Goal: Find specific page/section: Find specific page/section

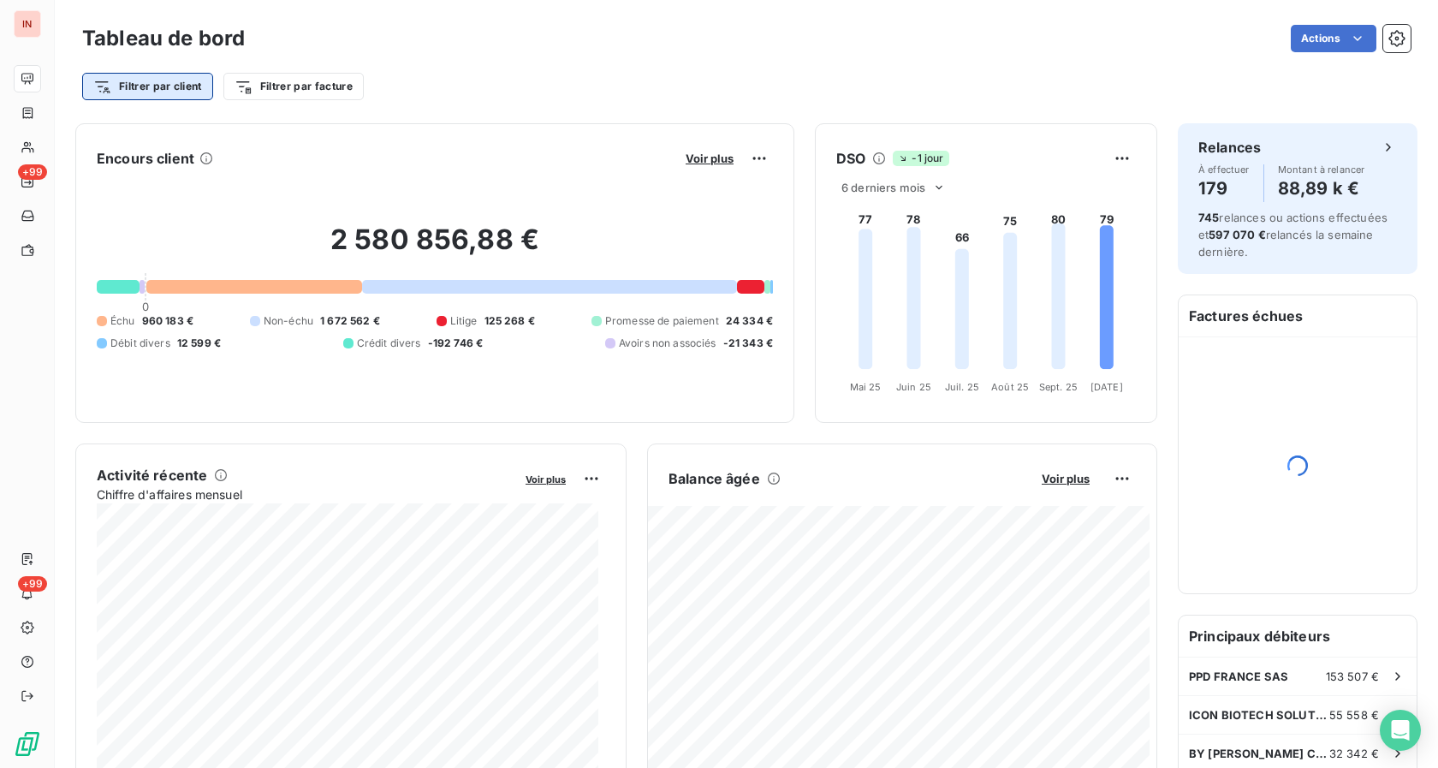
click at [161, 79] on html "IN +99 +99 Tableau de bord Actions Filtrer par client Filtrer par facture Encou…" at bounding box center [719, 384] width 1438 height 768
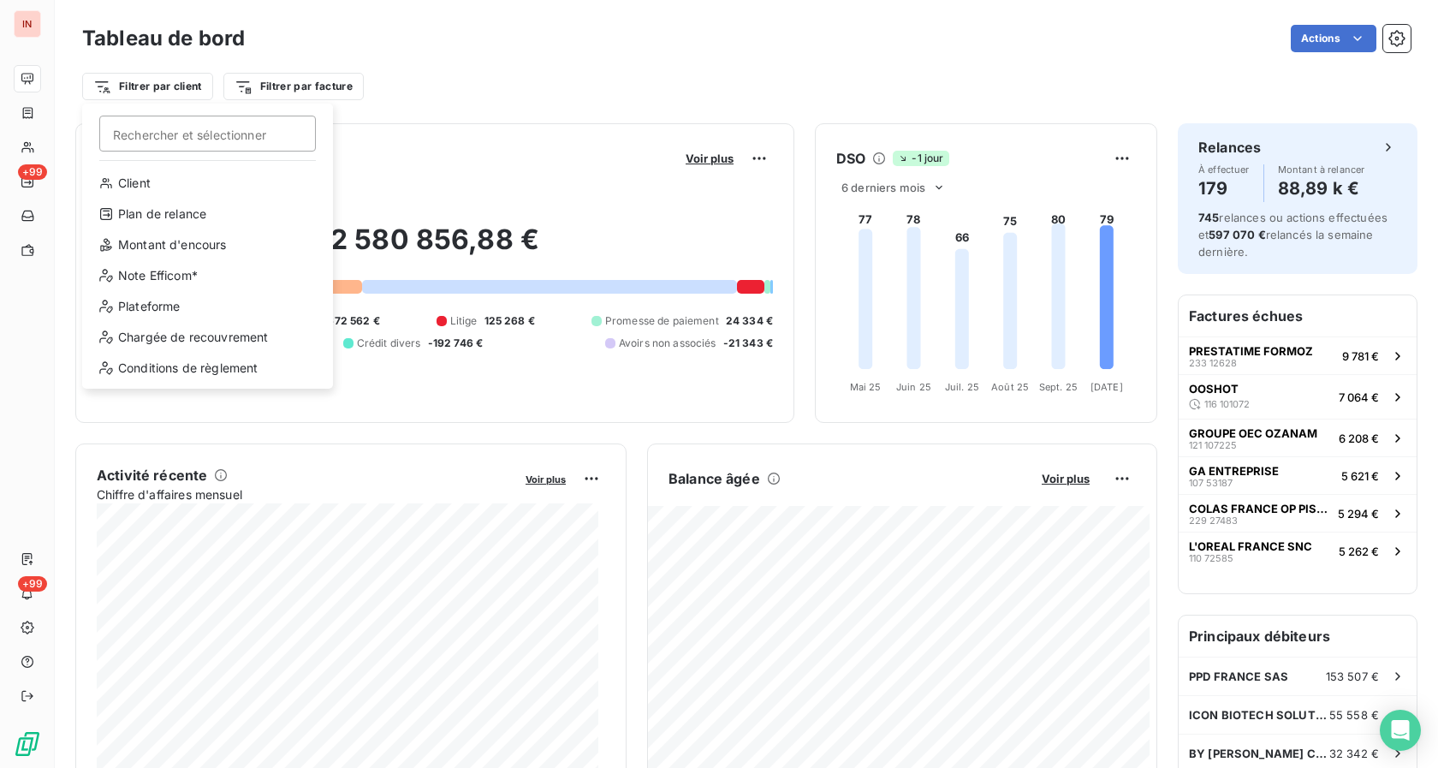
click at [140, 134] on input "Rechercher et sélectionner" at bounding box center [207, 134] width 216 height 36
click at [146, 140] on input "Rechercher et sélectionner" at bounding box center [207, 134] width 216 height 36
type input "c"
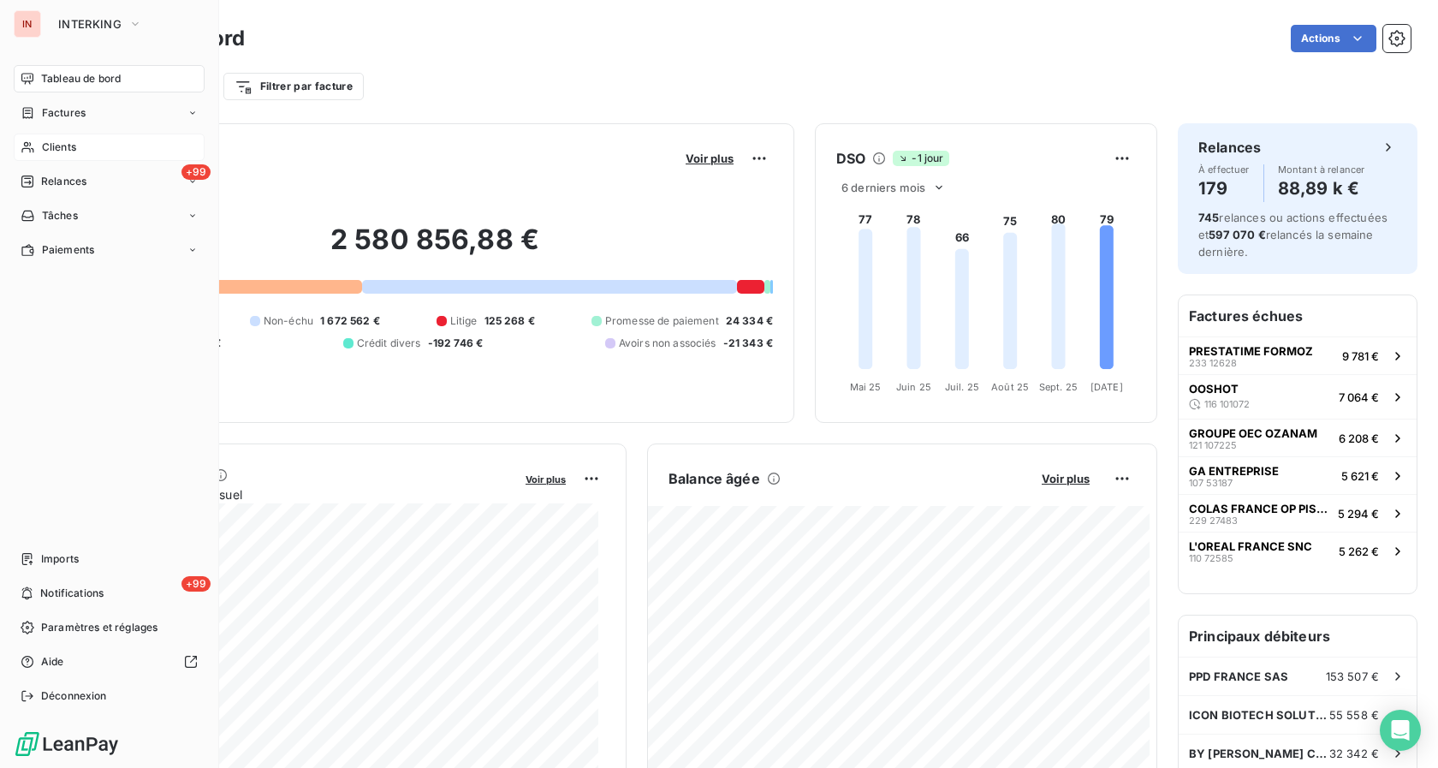
click at [37, 152] on html "IN INTERKING Tableau de bord Factures Clients +99 Relances Tâches Paiements Imp…" at bounding box center [719, 384] width 1438 height 768
click at [37, 152] on div "Clients" at bounding box center [109, 146] width 191 height 27
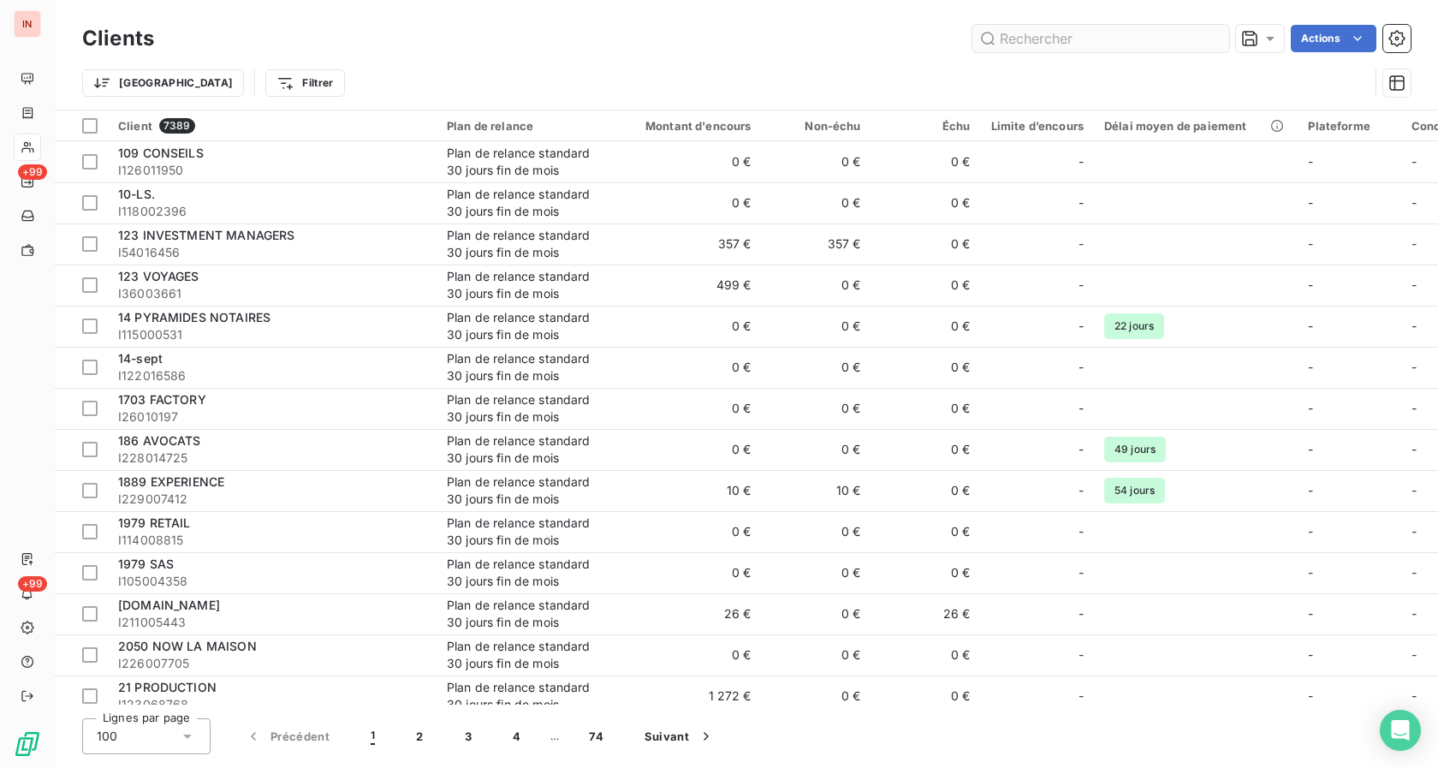
click at [1035, 46] on input "text" at bounding box center [1100, 38] width 257 height 27
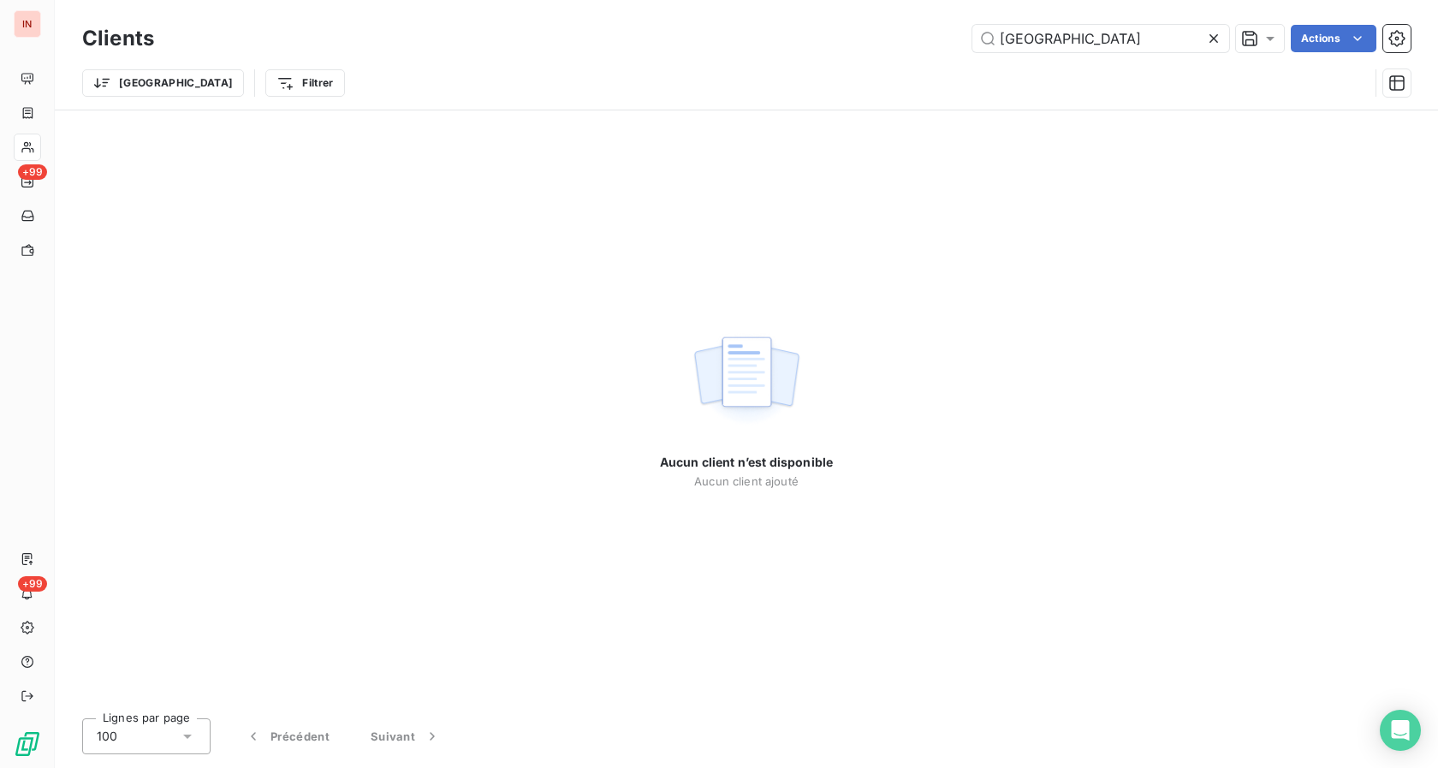
type input "clinique du louvre"
click at [1213, 36] on icon at bounding box center [1213, 38] width 17 height 17
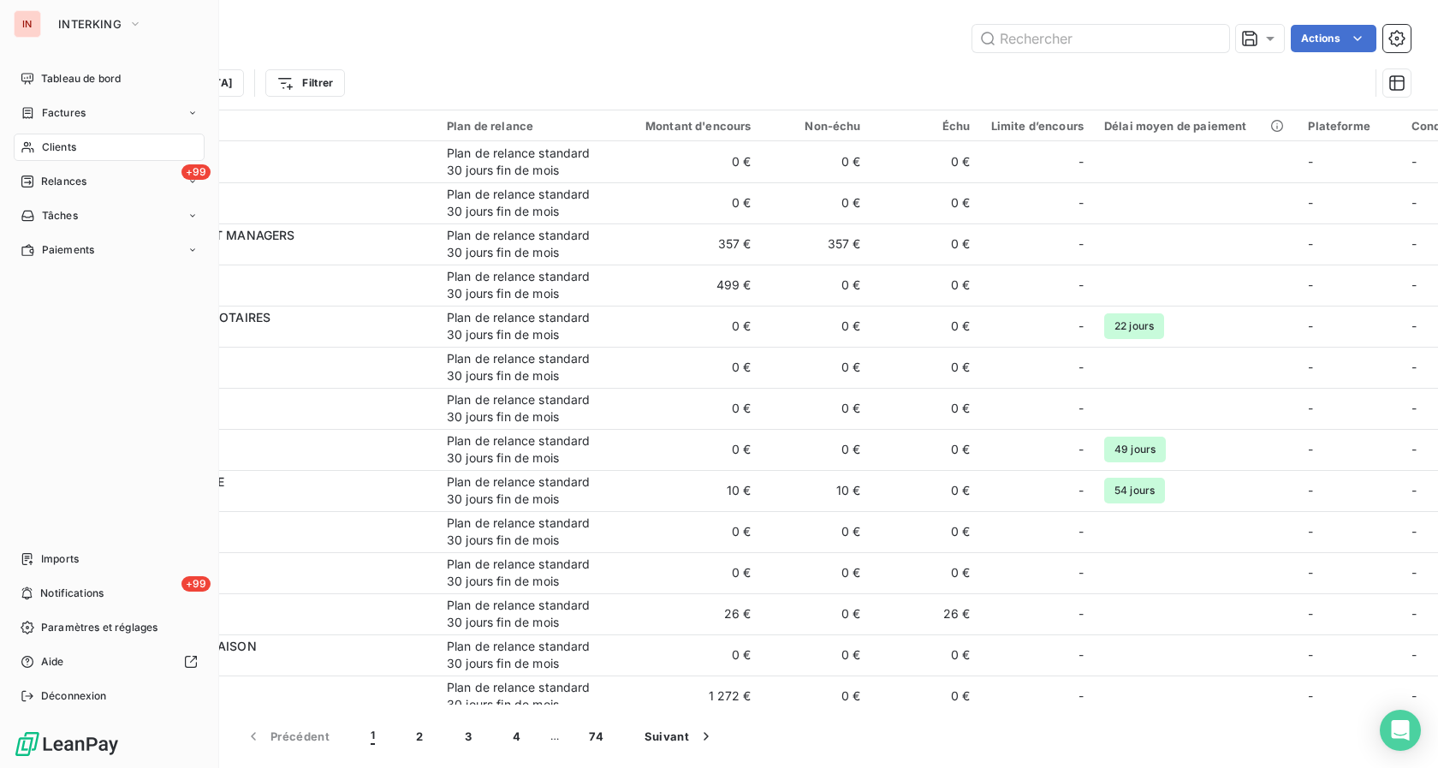
click at [43, 142] on span "Clients" at bounding box center [59, 146] width 34 height 15
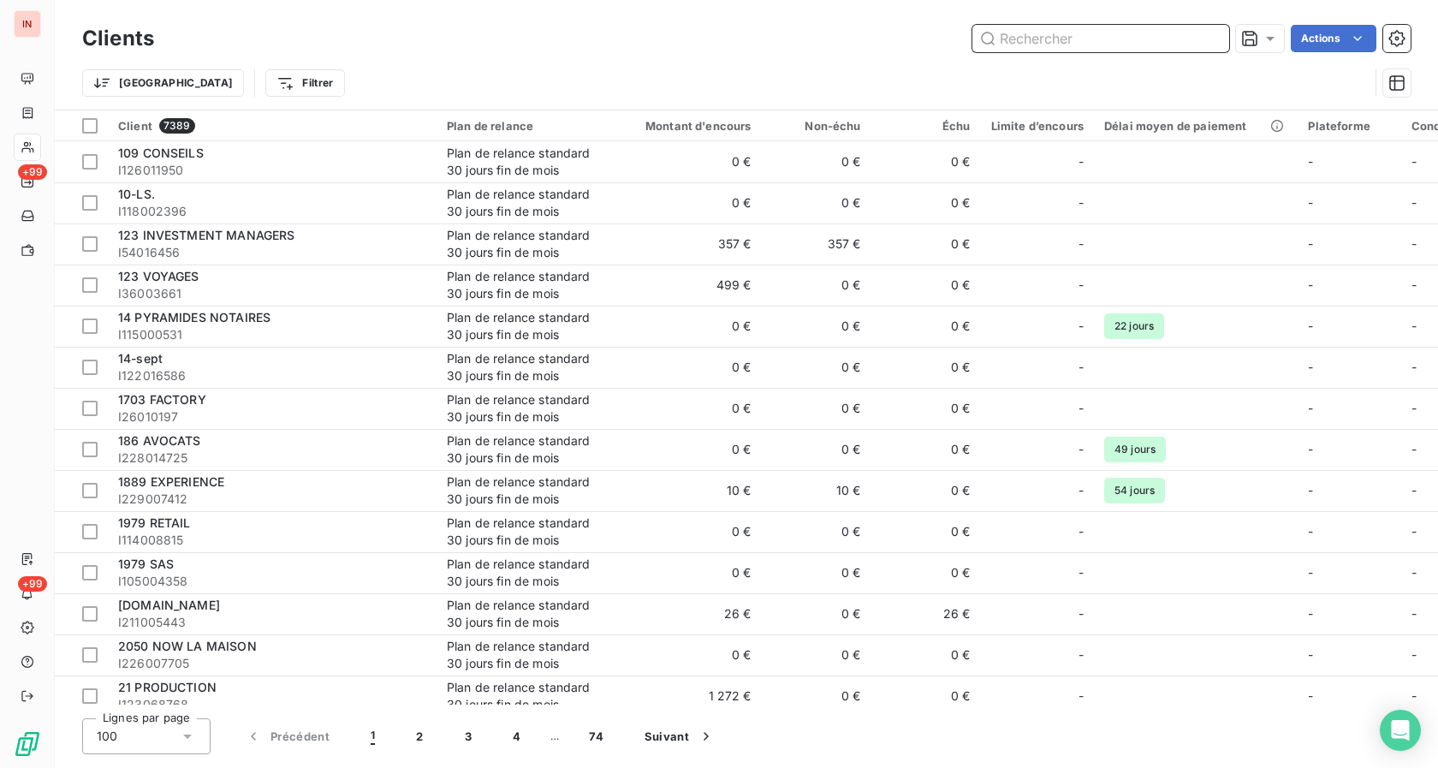
click at [1008, 42] on input "text" at bounding box center [1100, 38] width 257 height 27
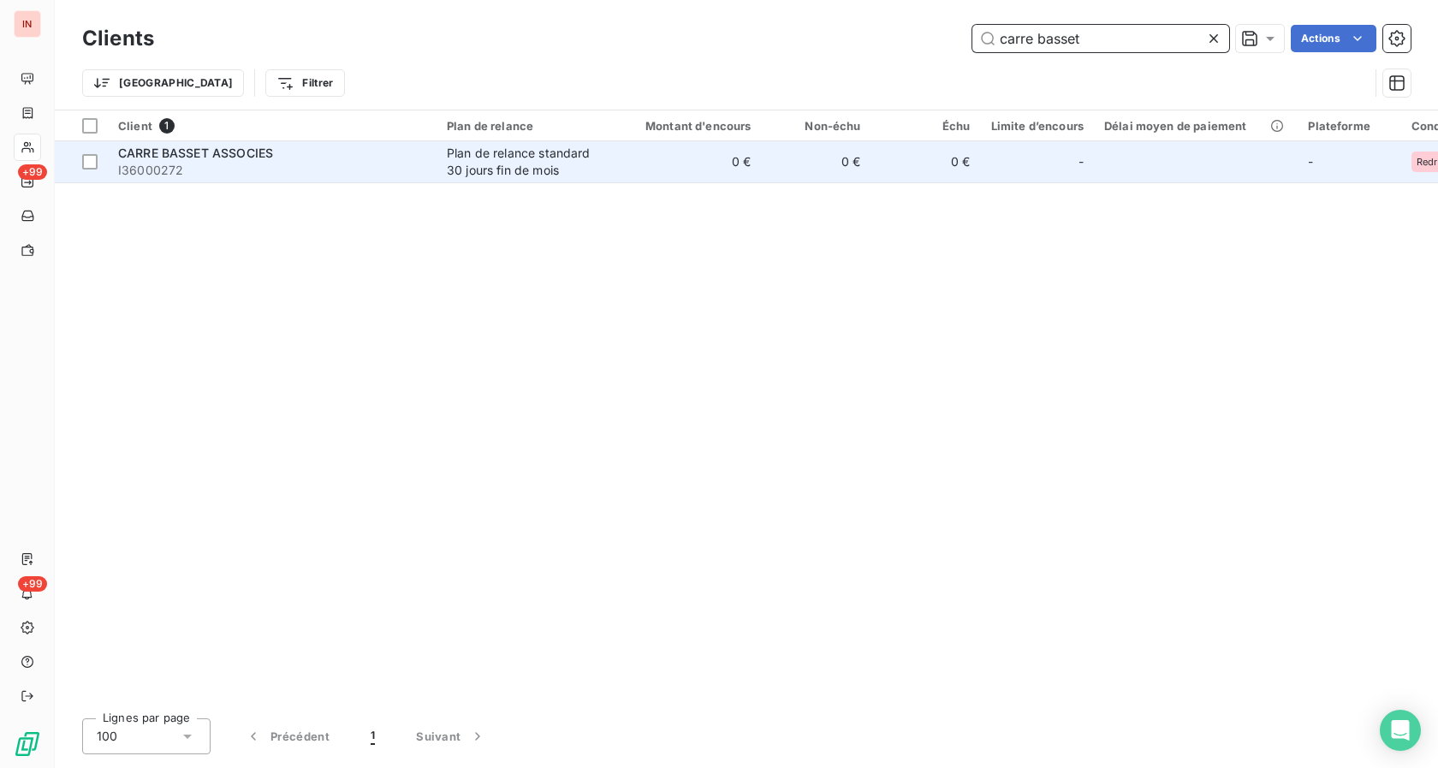
type input "carre basset"
click at [650, 157] on td "0 €" at bounding box center [687, 161] width 147 height 41
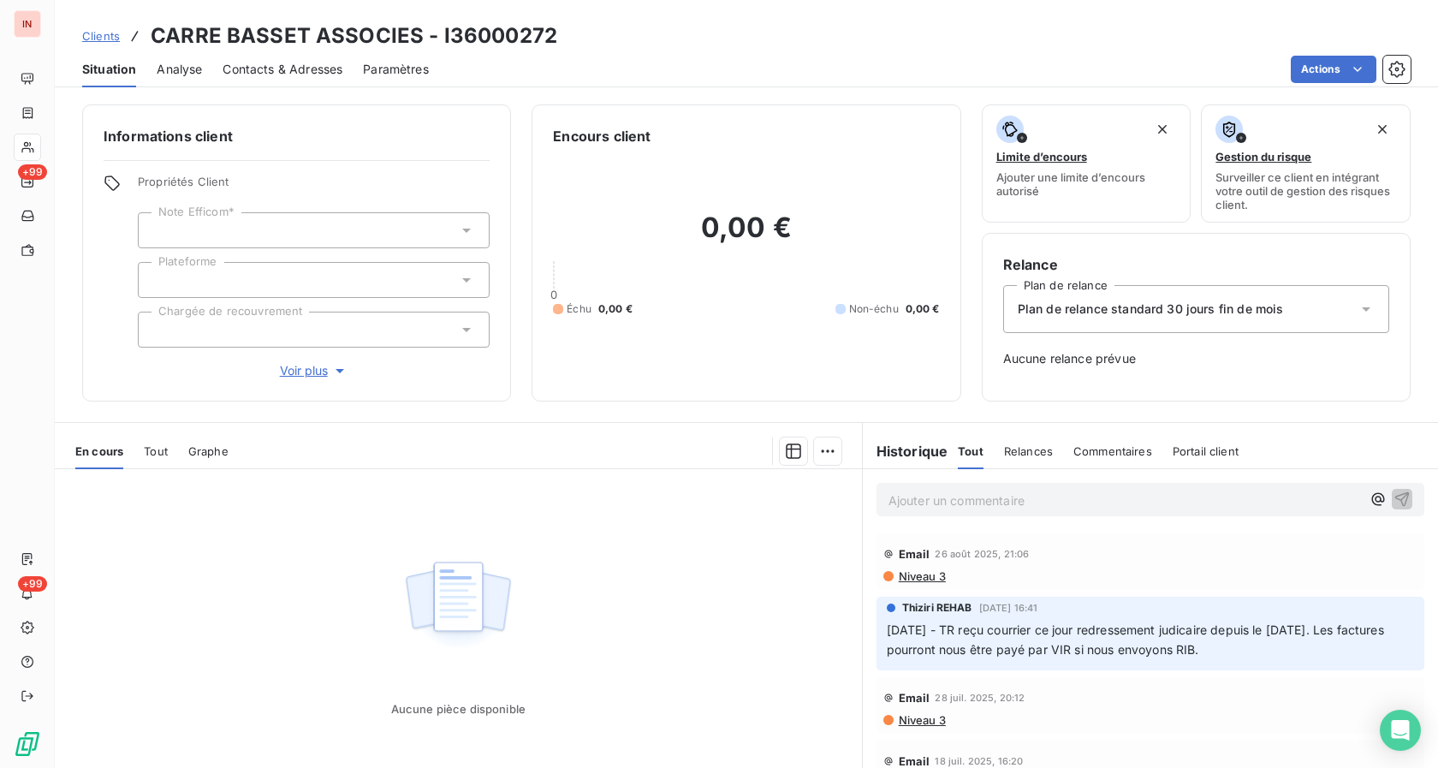
click at [156, 449] on span "Tout" at bounding box center [156, 451] width 24 height 14
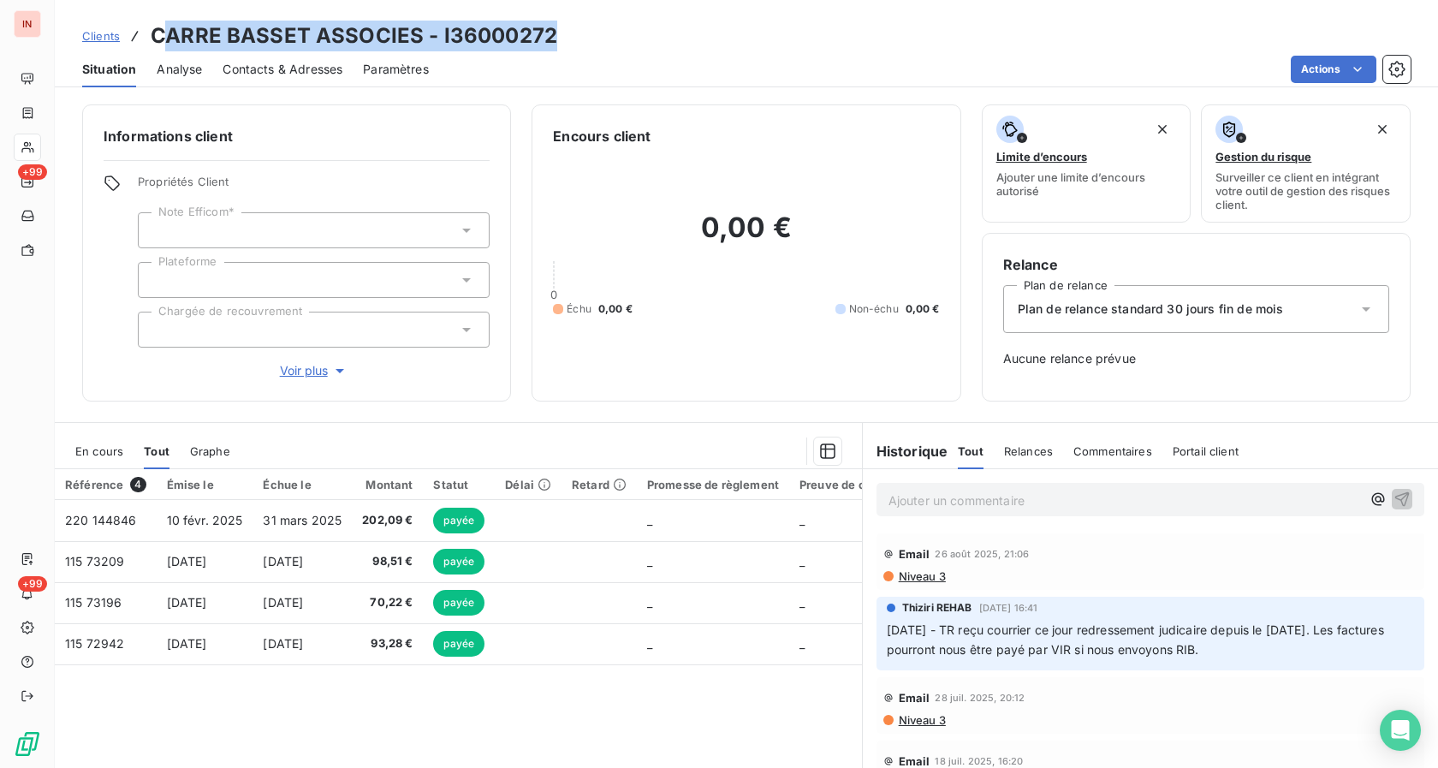
drag, startPoint x: 159, startPoint y: 34, endPoint x: 553, endPoint y: 38, distance: 393.6
click at [553, 38] on div "Clients CARRE BASSET ASSOCIES - I36000272" at bounding box center [746, 36] width 1383 height 31
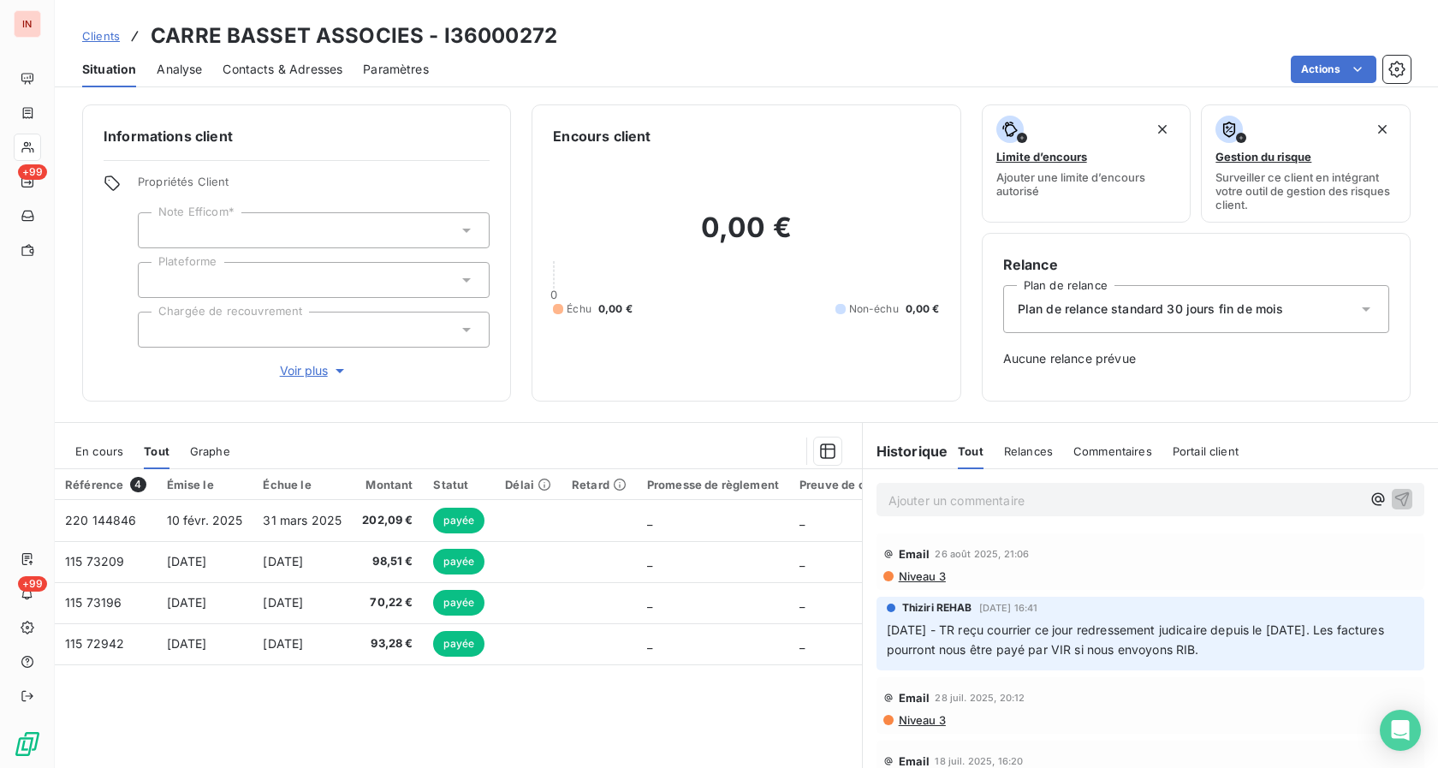
click at [559, 38] on div "Clients CARRE BASSET ASSOCIES - I36000272" at bounding box center [746, 36] width 1383 height 31
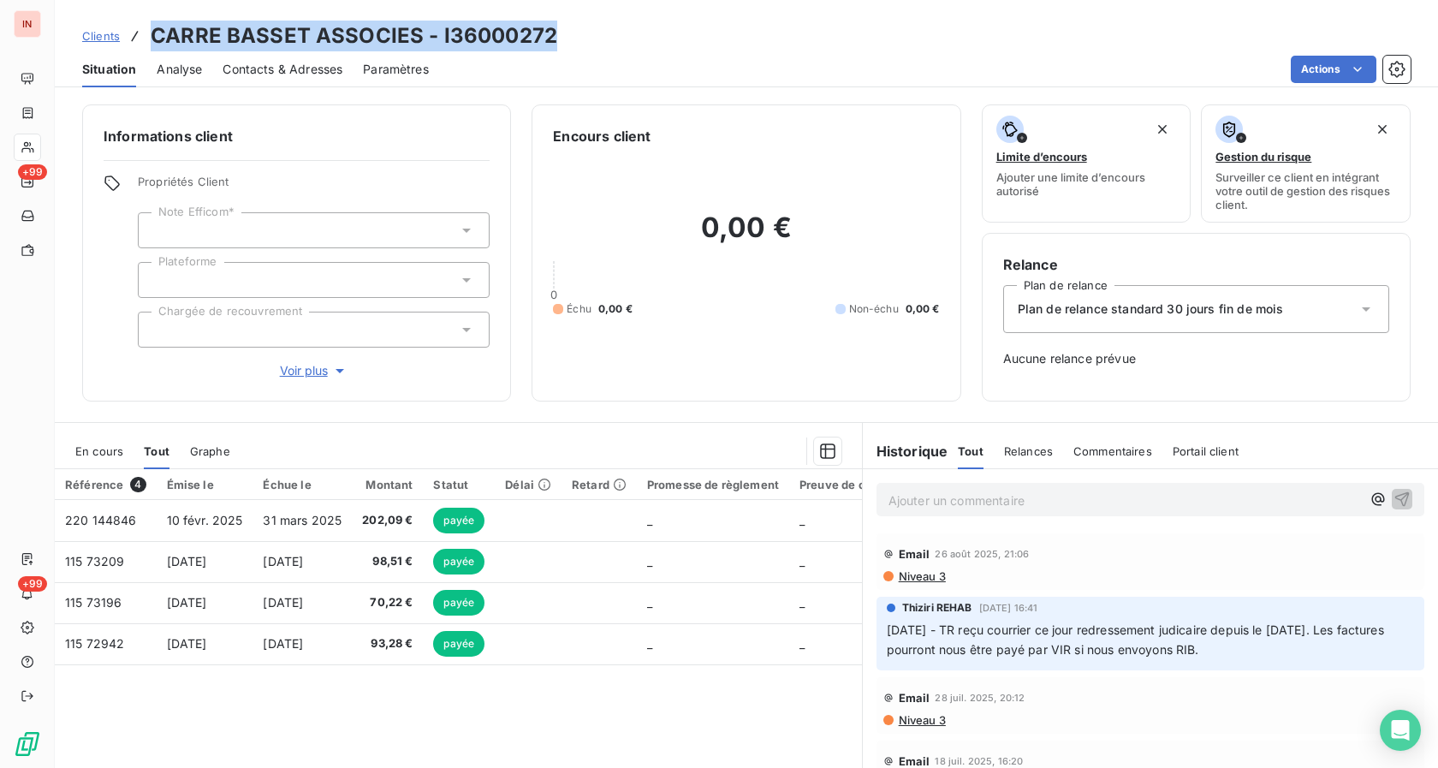
drag, startPoint x: 551, startPoint y: 37, endPoint x: 149, endPoint y: 39, distance: 402.2
click at [149, 39] on div "Clients CARRE BASSET ASSOCIES - I36000272" at bounding box center [746, 36] width 1383 height 31
copy h3 "CARRE BASSET ASSOCIES - I36000272"
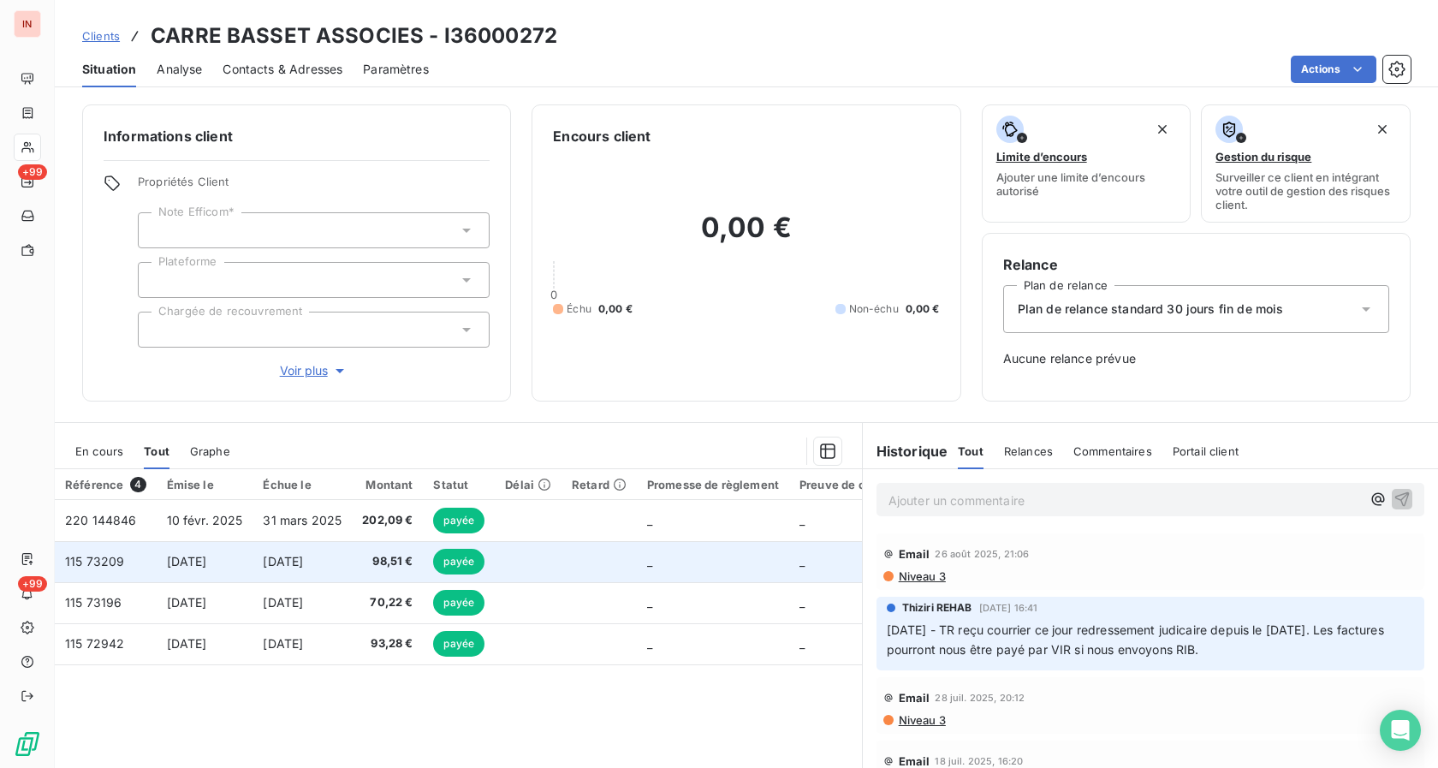
click at [98, 560] on span "115 73209" at bounding box center [94, 561] width 59 height 15
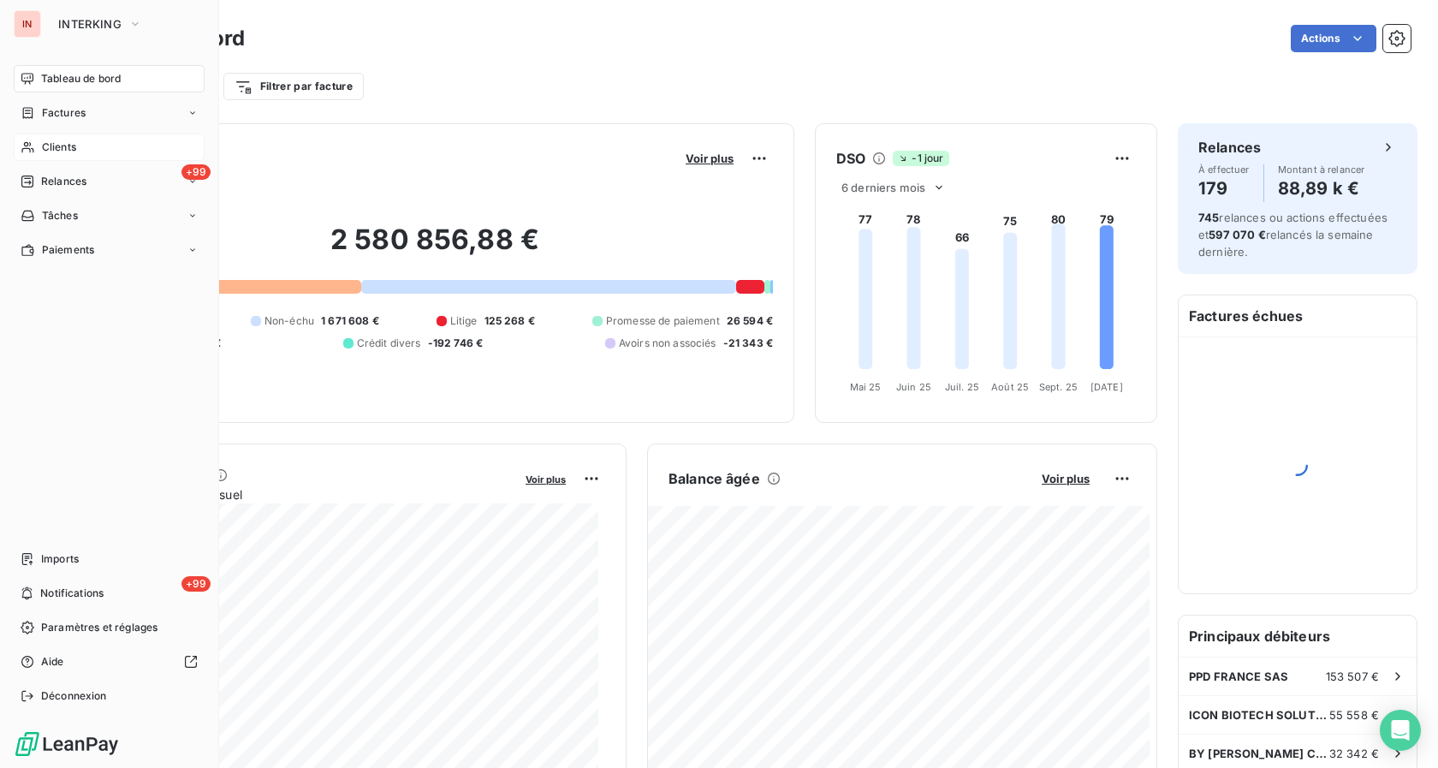
click at [46, 145] on span "Clients" at bounding box center [59, 146] width 34 height 15
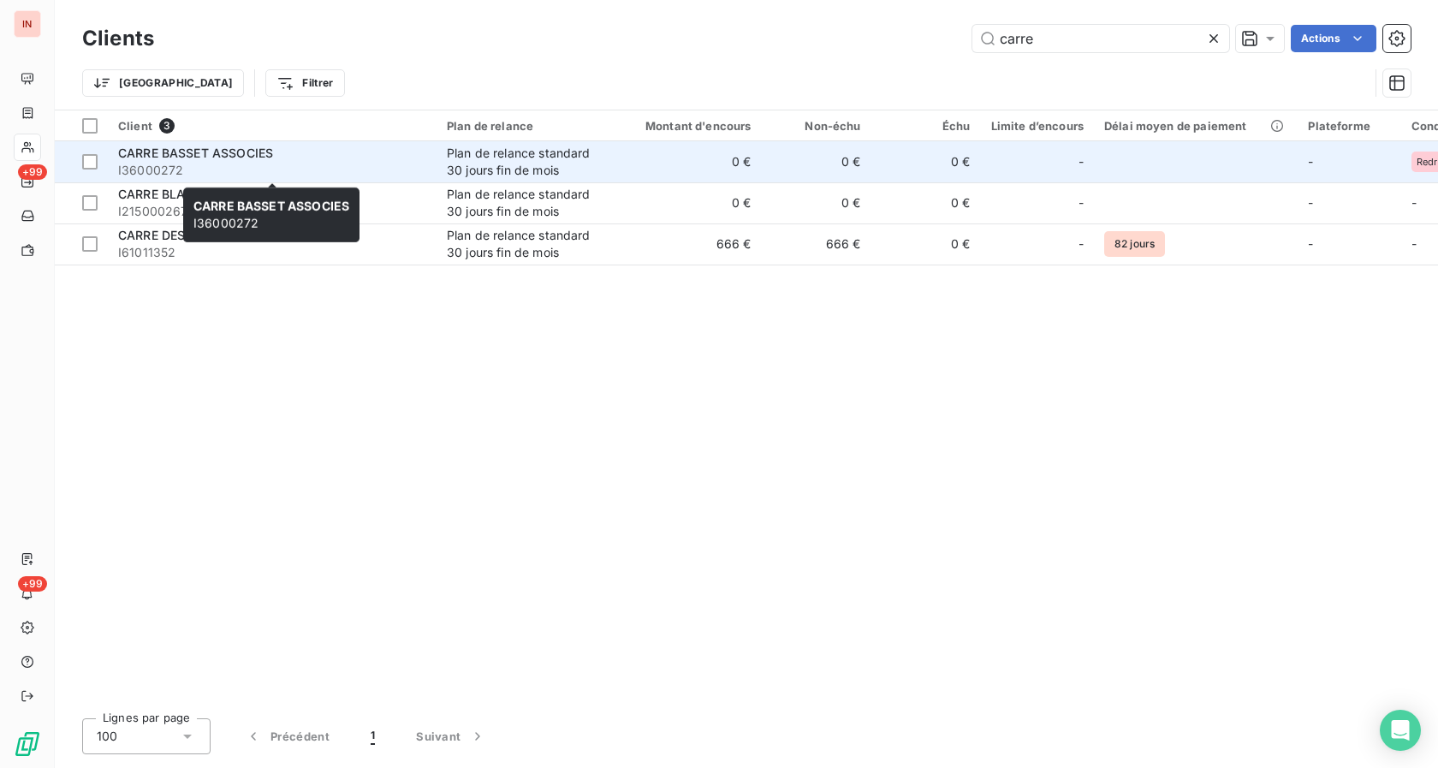
type input "carre"
click at [321, 163] on span "I36000272" at bounding box center [272, 170] width 308 height 17
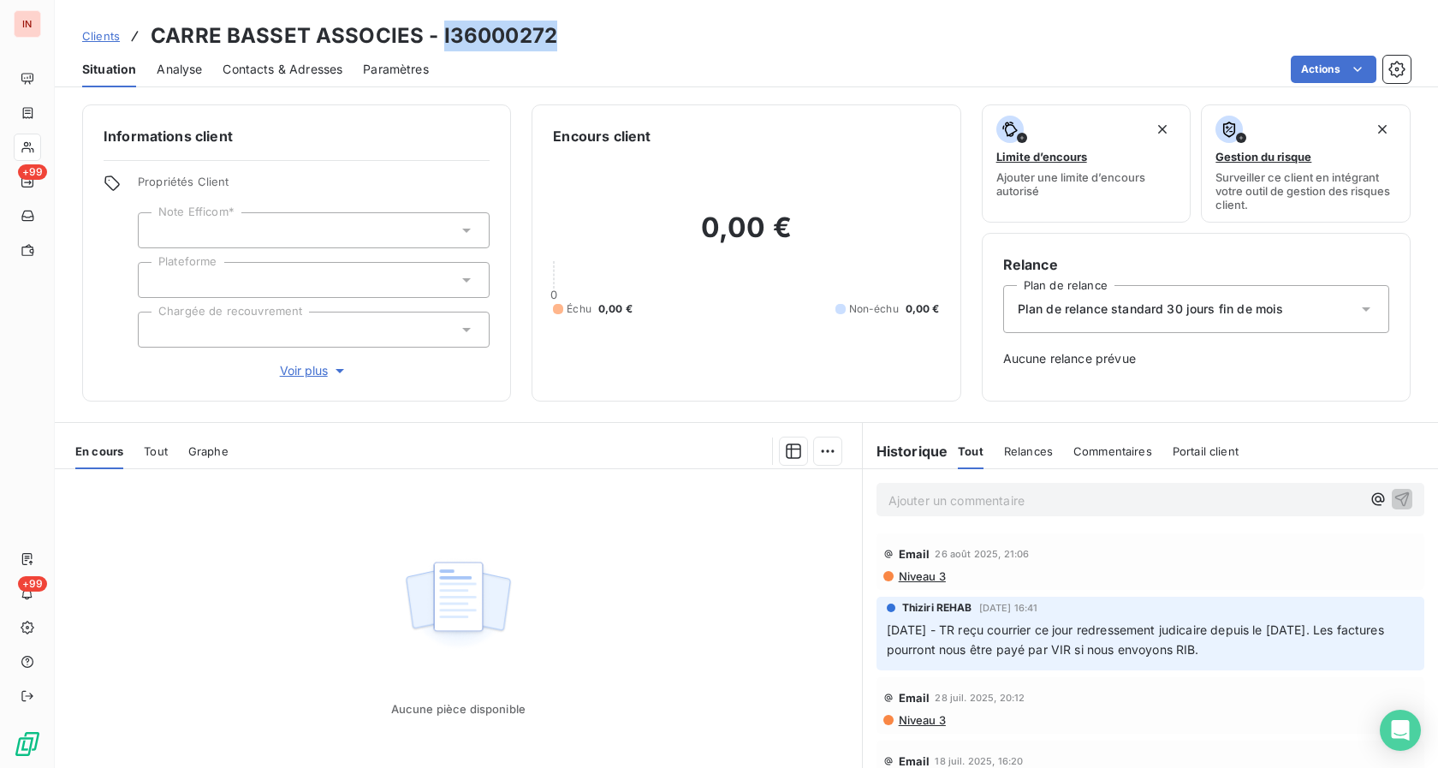
drag, startPoint x: 436, startPoint y: 33, endPoint x: 548, endPoint y: 30, distance: 111.3
click at [548, 30] on h3 "CARRE BASSET ASSOCIES - I36000272" at bounding box center [354, 36] width 406 height 31
copy h3 "I36000272"
click at [994, 566] on div "Email [DATE] 21:06" at bounding box center [1150, 553] width 534 height 27
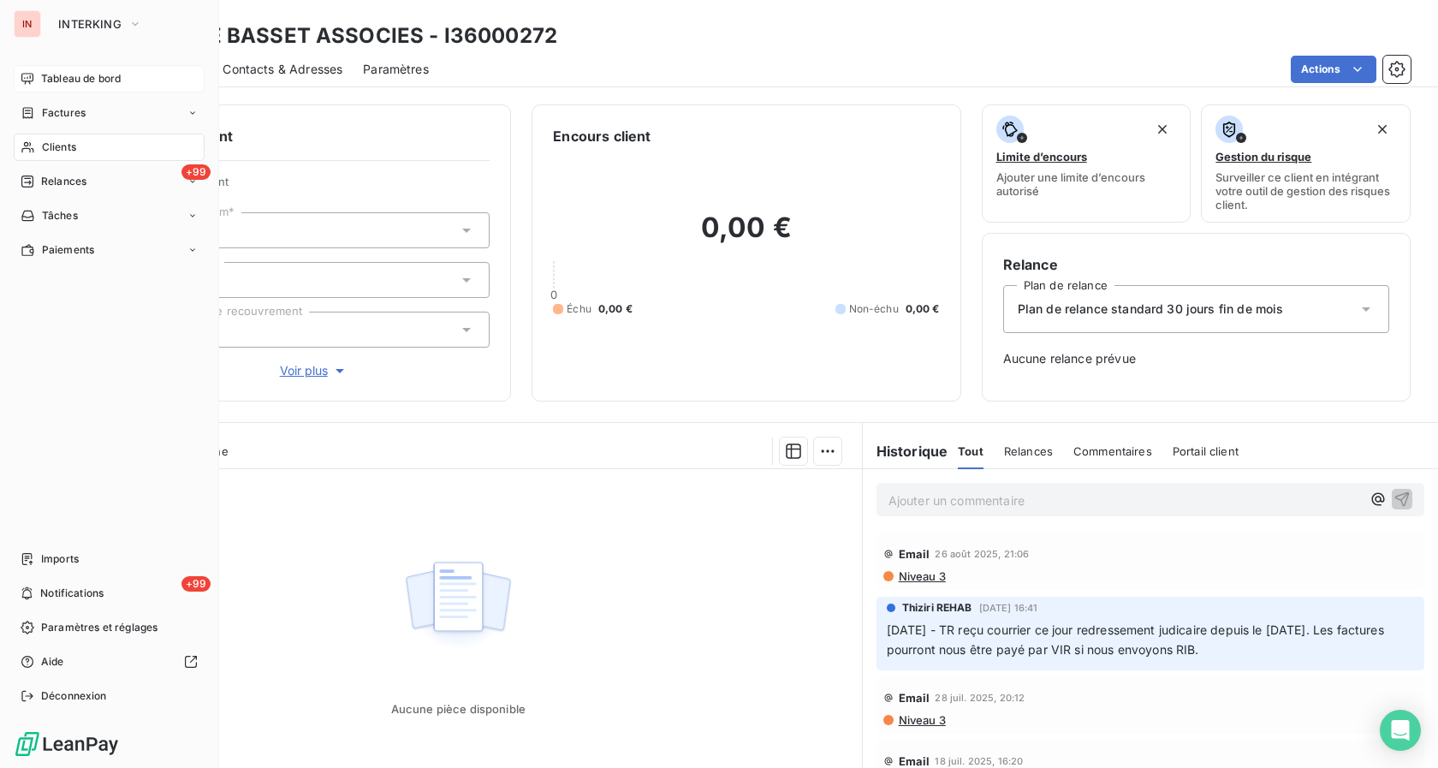
click at [56, 75] on span "Tableau de bord" at bounding box center [81, 78] width 80 height 15
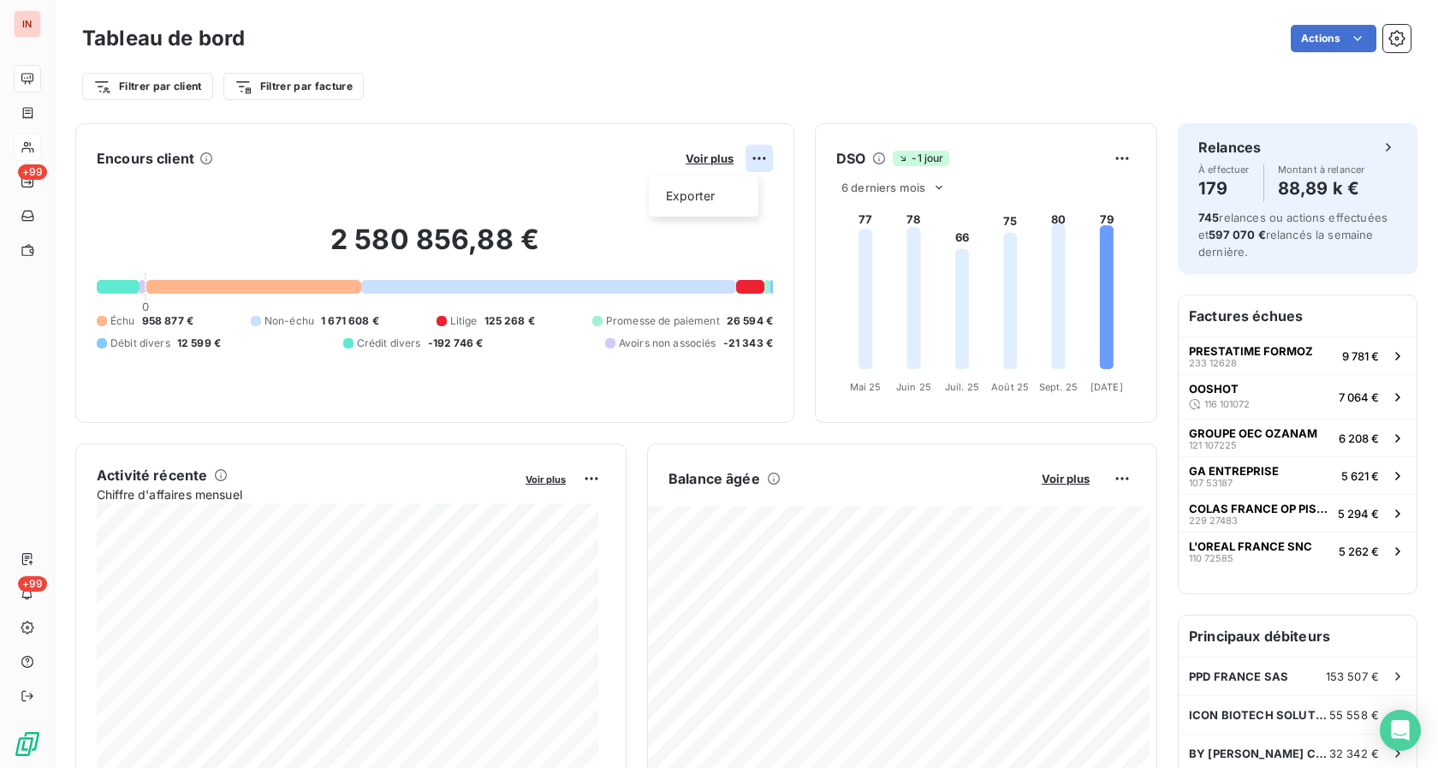
click at [734, 157] on html "IN +99 +99 Tableau de bord Actions Filtrer par client Filtrer par facture Encou…" at bounding box center [719, 384] width 1438 height 768
click at [706, 162] on html "IN +99 +99 Tableau de bord Actions Filtrer par client Filtrer par facture Encou…" at bounding box center [719, 384] width 1438 height 768
click at [706, 162] on span "Voir plus" at bounding box center [709, 158] width 48 height 14
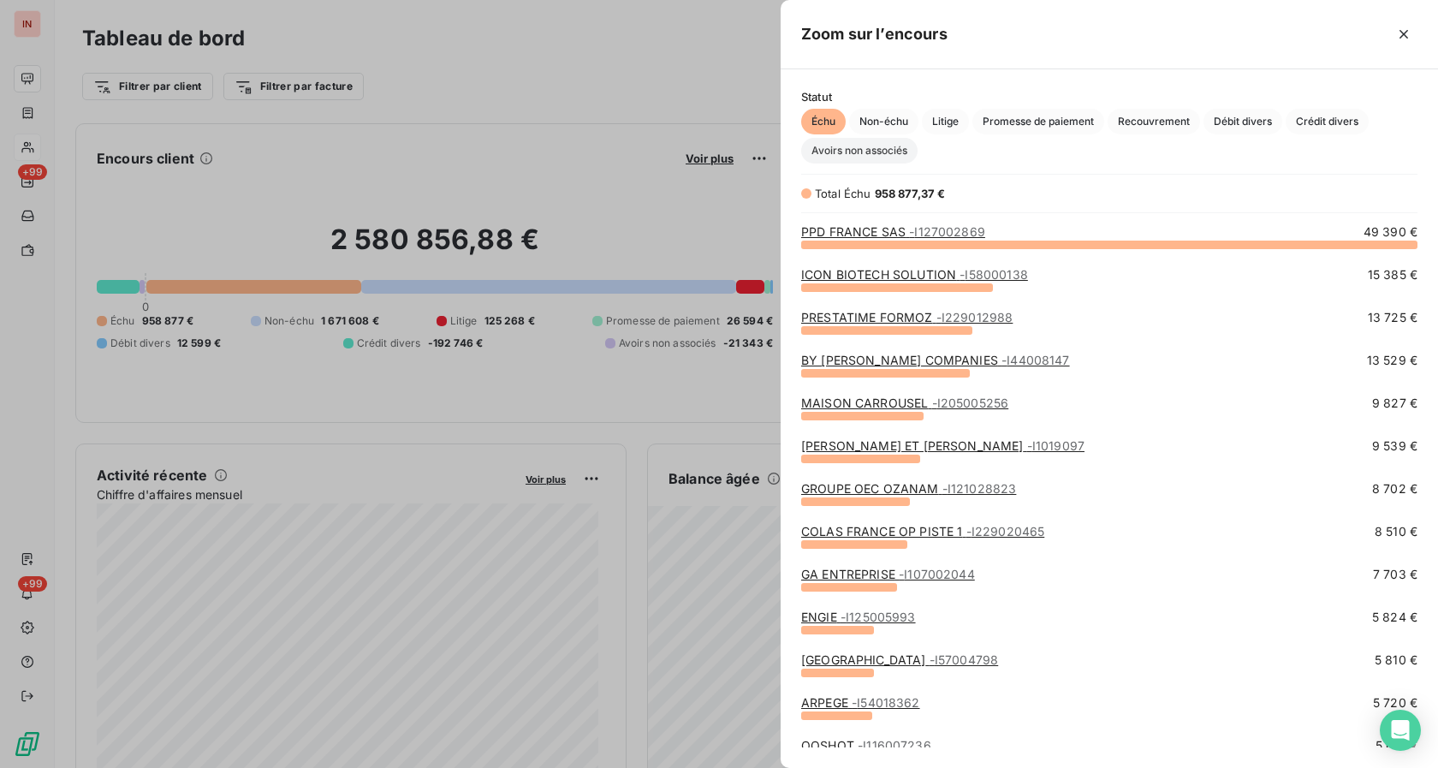
scroll to position [509, 643]
click at [869, 160] on span "Avoirs non associés" at bounding box center [859, 151] width 116 height 26
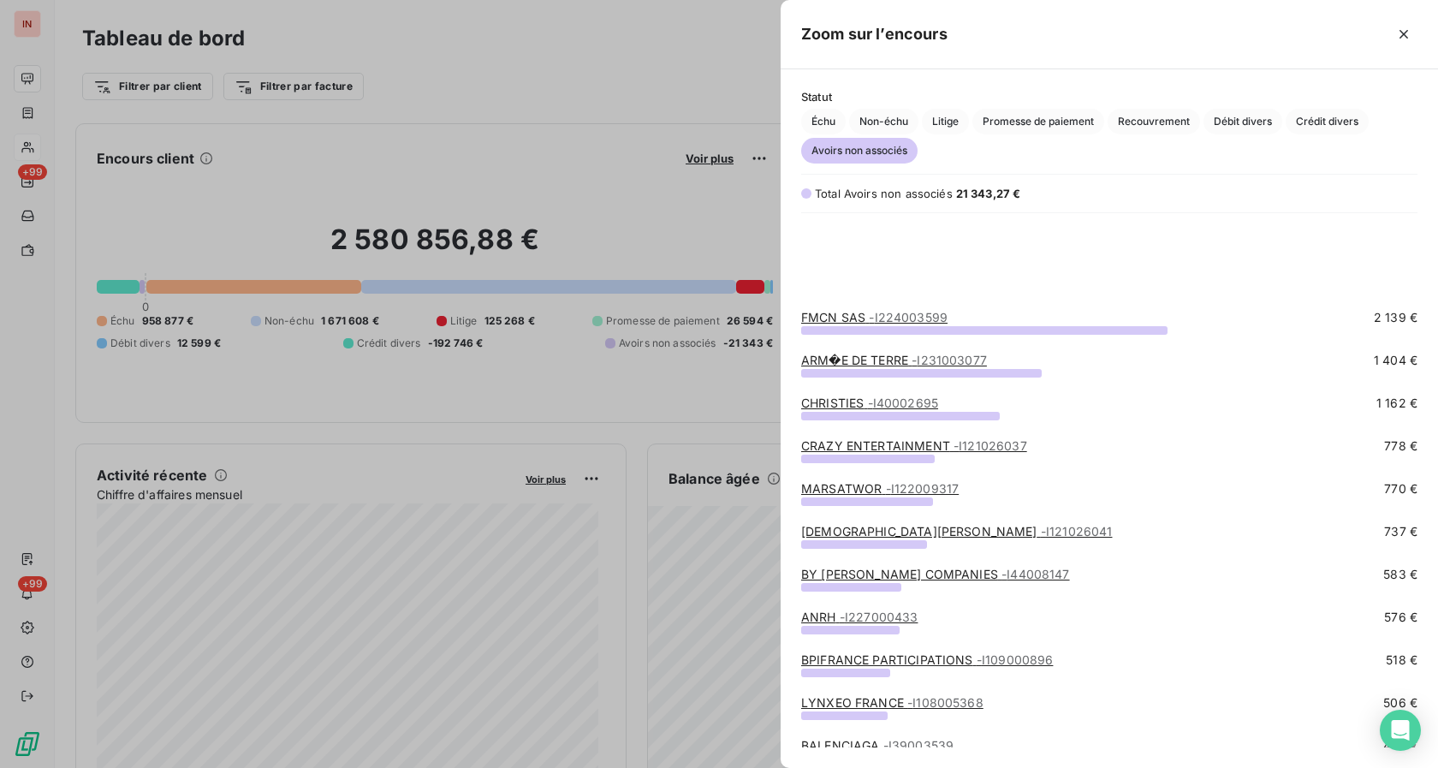
scroll to position [262, 0]
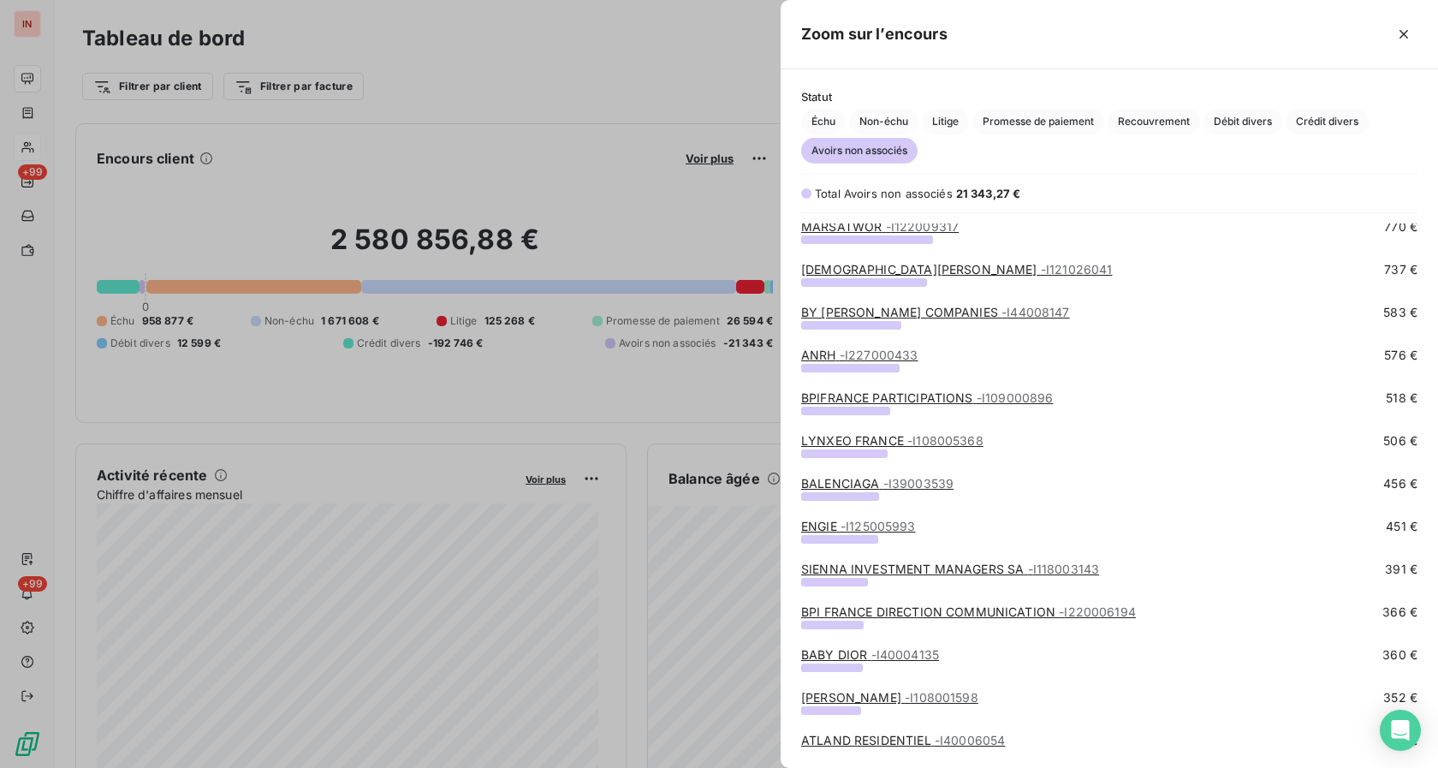
click at [868, 602] on div "SIENNA INVESTMENT MANAGERS SA - I118003143 391 €" at bounding box center [1109, 581] width 616 height 43
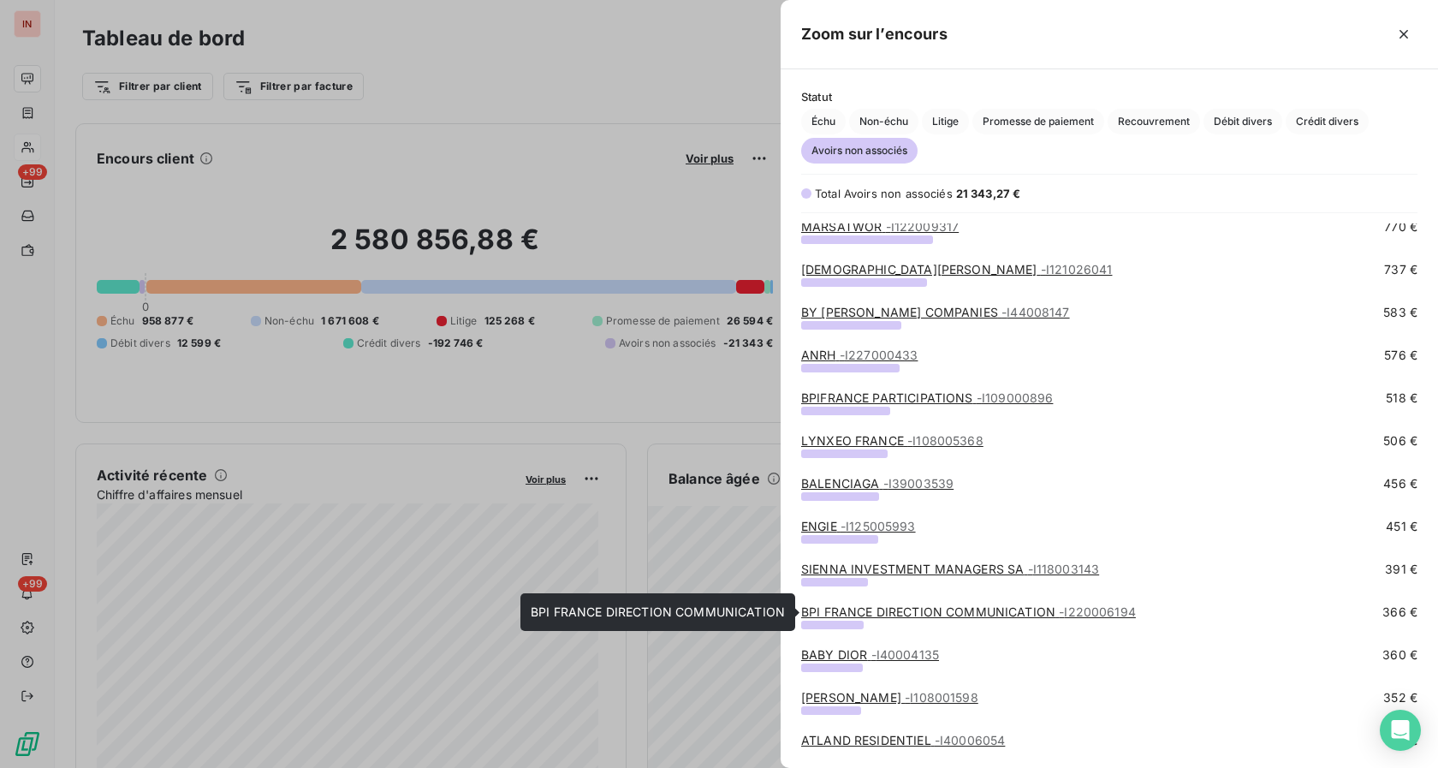
click at [866, 611] on link "BPI FRANCE DIRECTION COMMUNICATION - I220006194" at bounding box center [968, 611] width 335 height 15
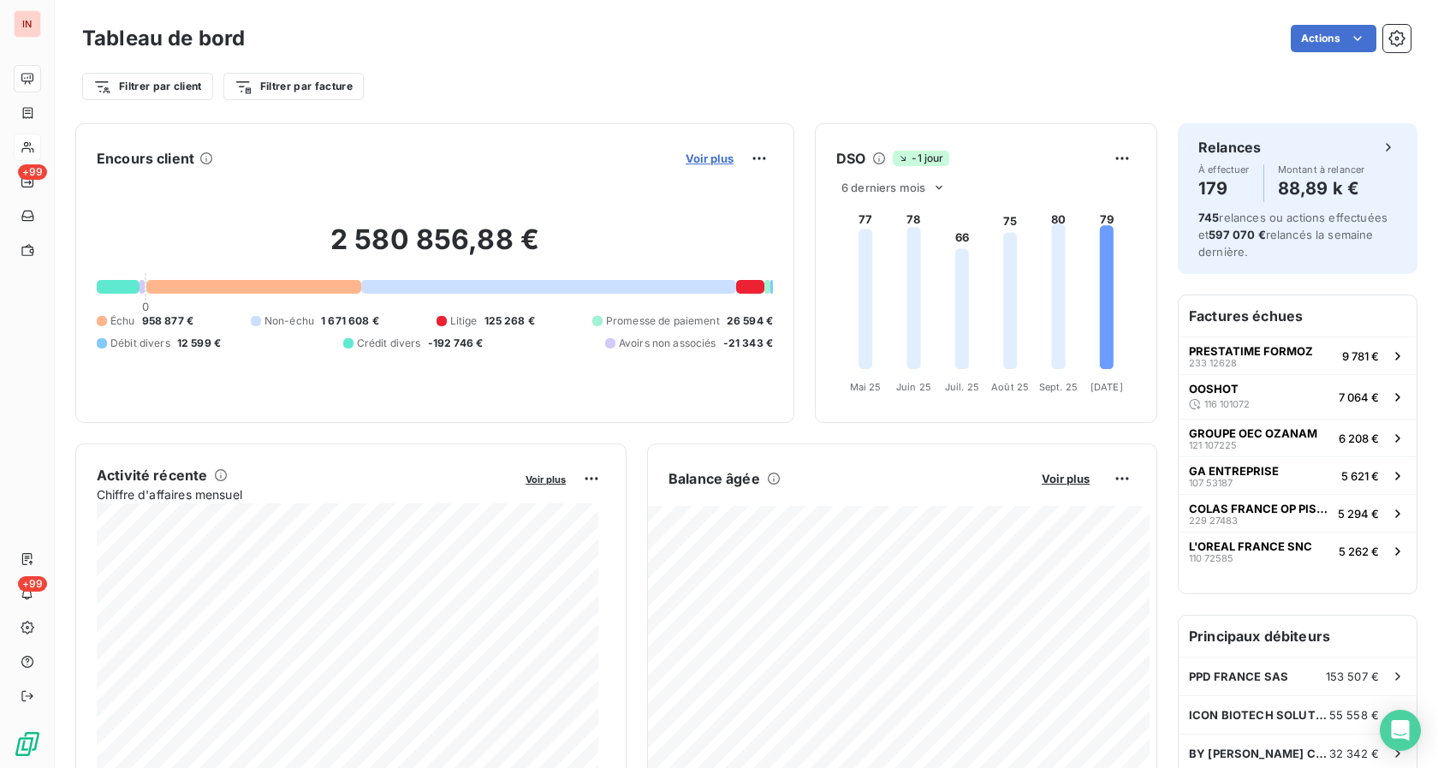
click at [700, 158] on span "Voir plus" at bounding box center [709, 158] width 48 height 14
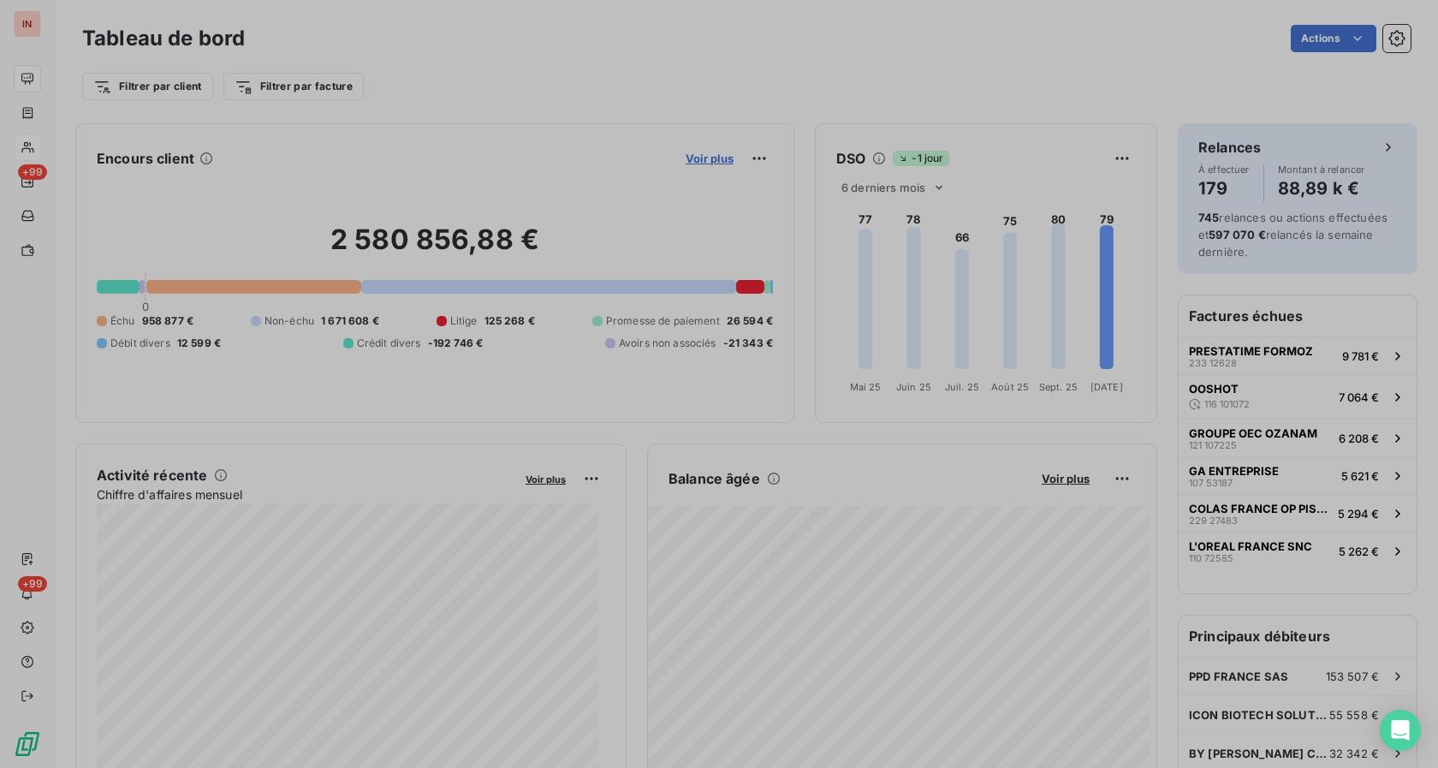
scroll to position [15, 15]
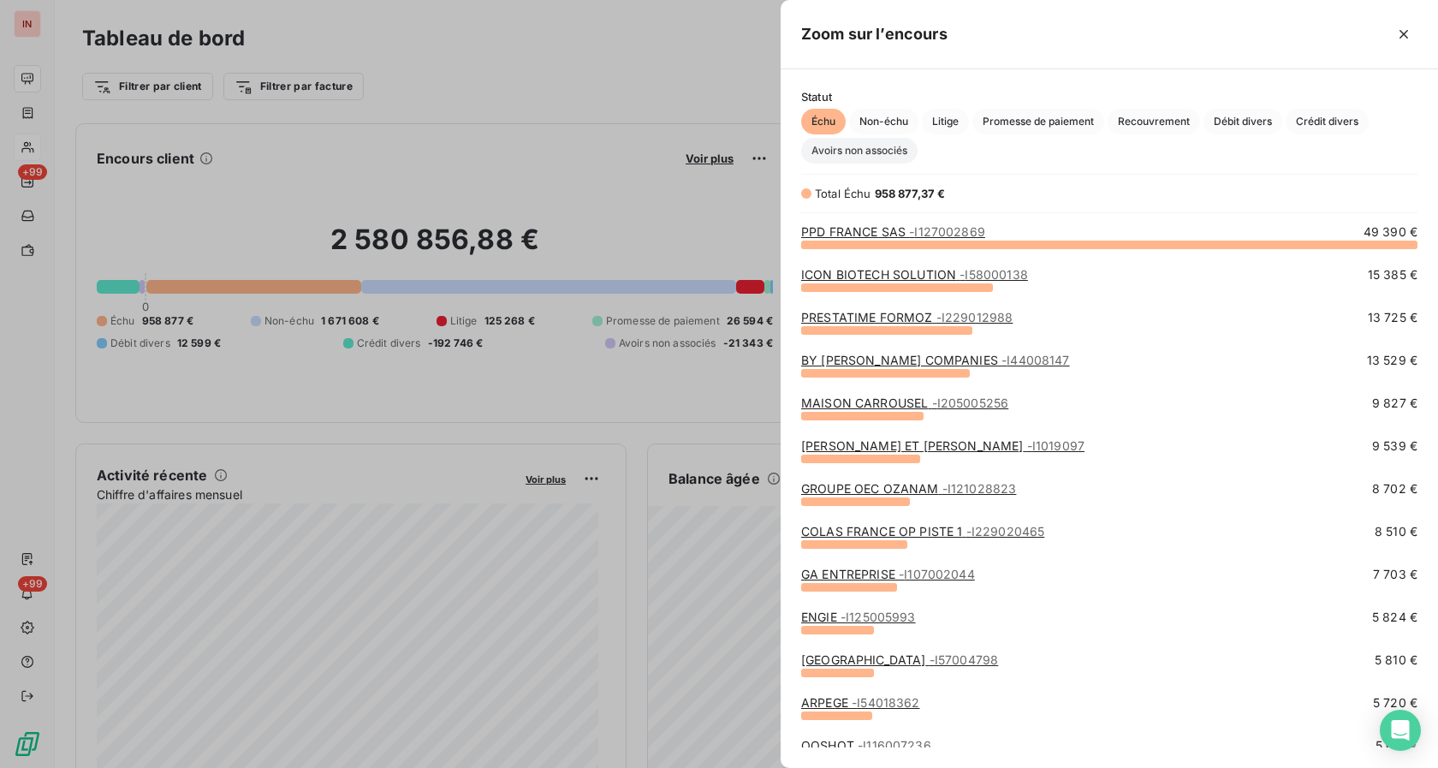
click at [856, 150] on span "Avoirs non associés" at bounding box center [859, 151] width 116 height 26
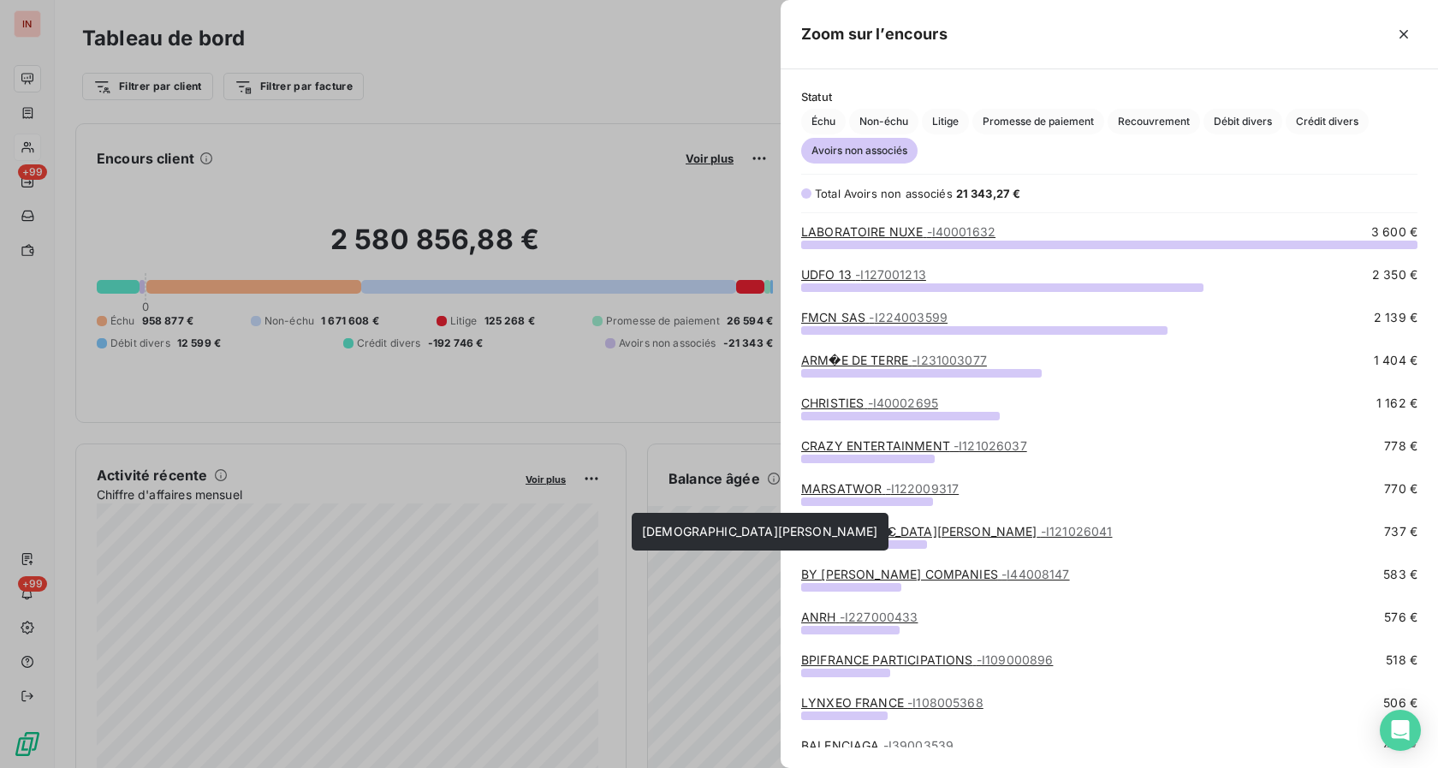
click at [861, 535] on link "[DEMOGRAPHIC_DATA][PERSON_NAME] - I121026041" at bounding box center [956, 531] width 311 height 15
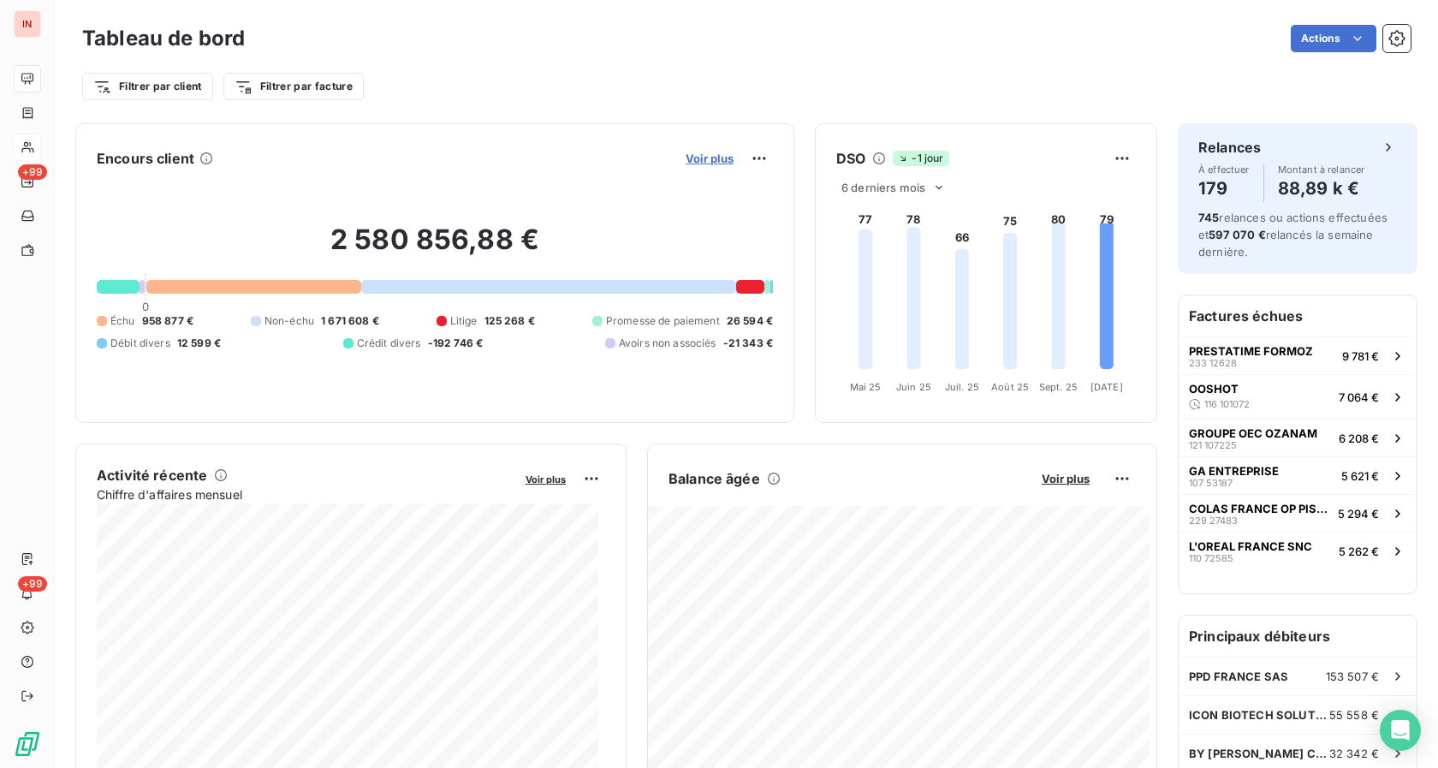
click at [695, 151] on span "Voir plus" at bounding box center [709, 158] width 48 height 14
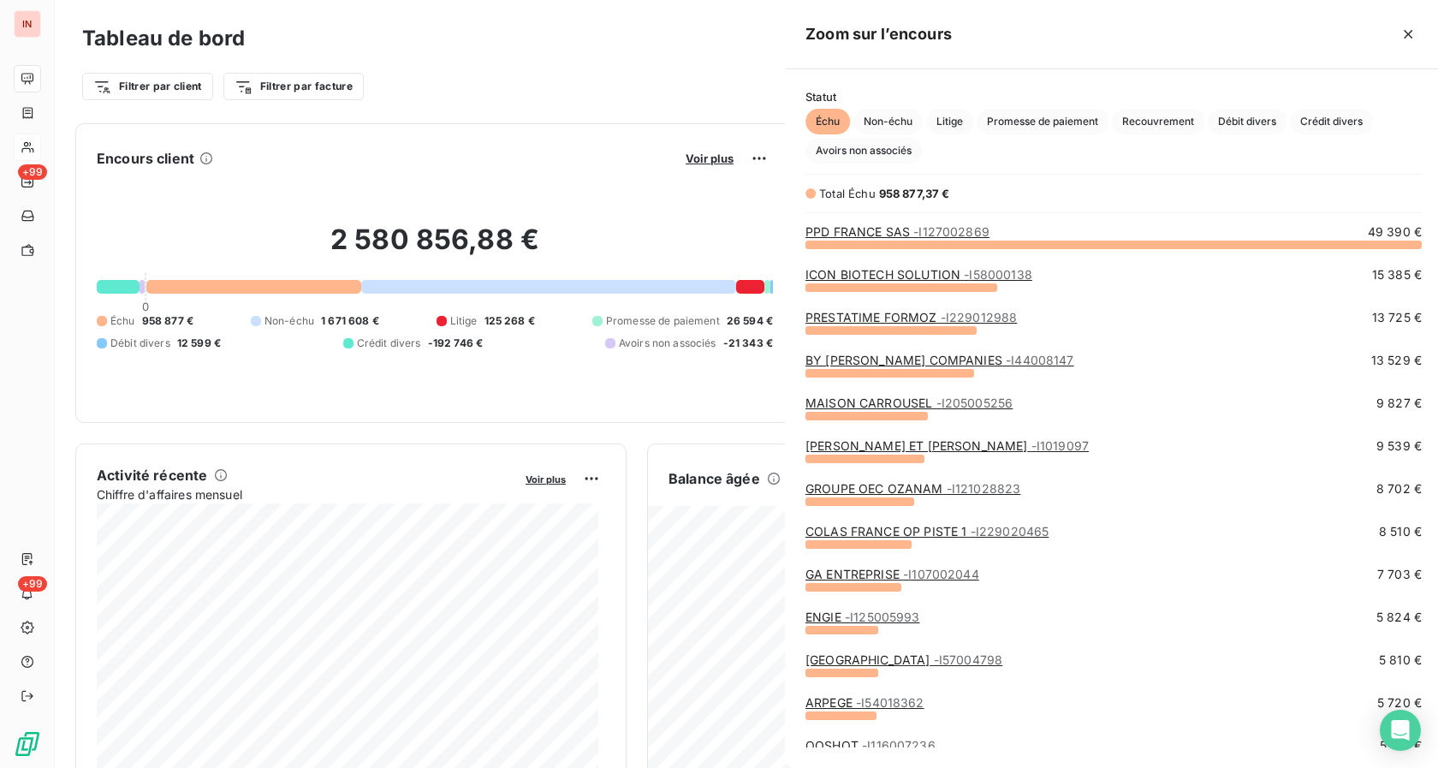
scroll to position [753, 643]
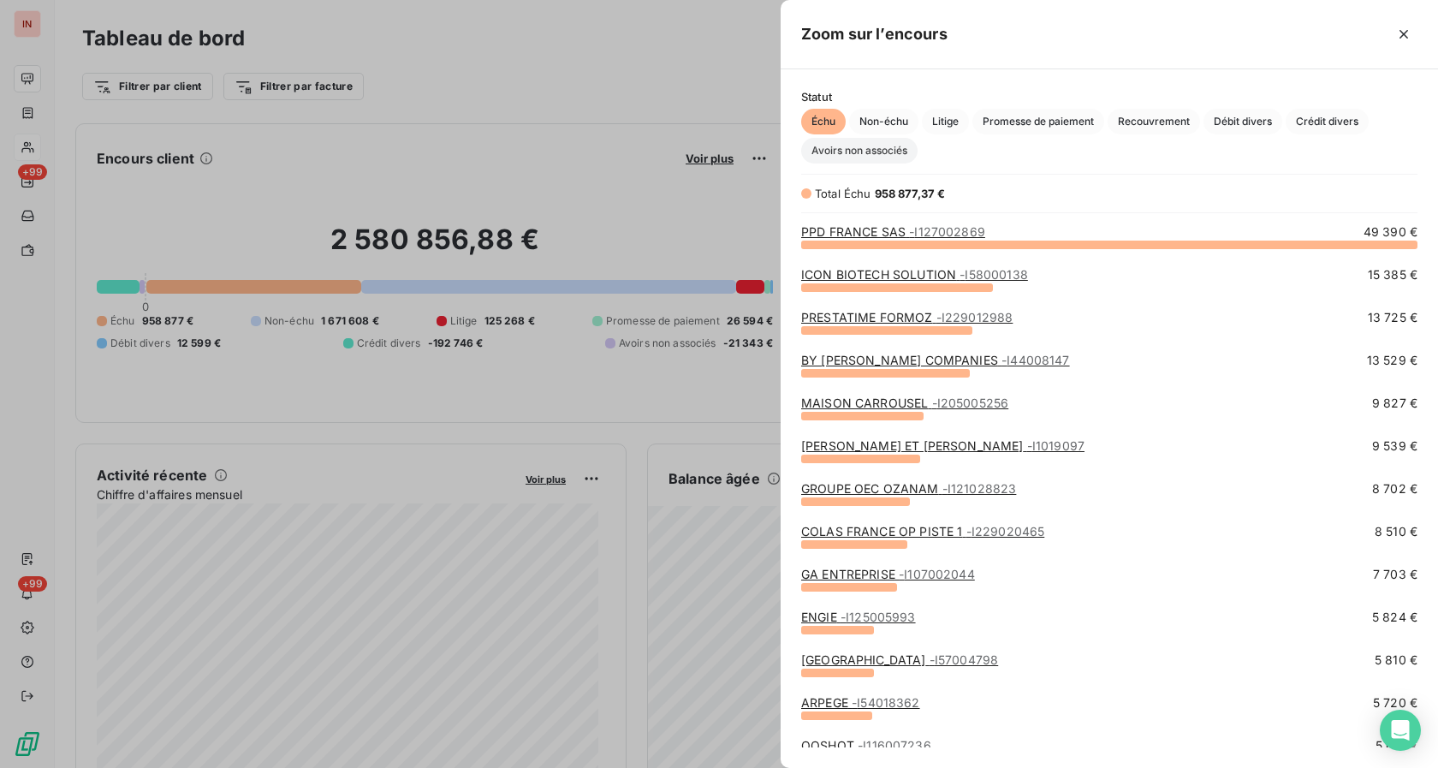
click at [848, 148] on span "Avoirs non associés" at bounding box center [859, 151] width 116 height 26
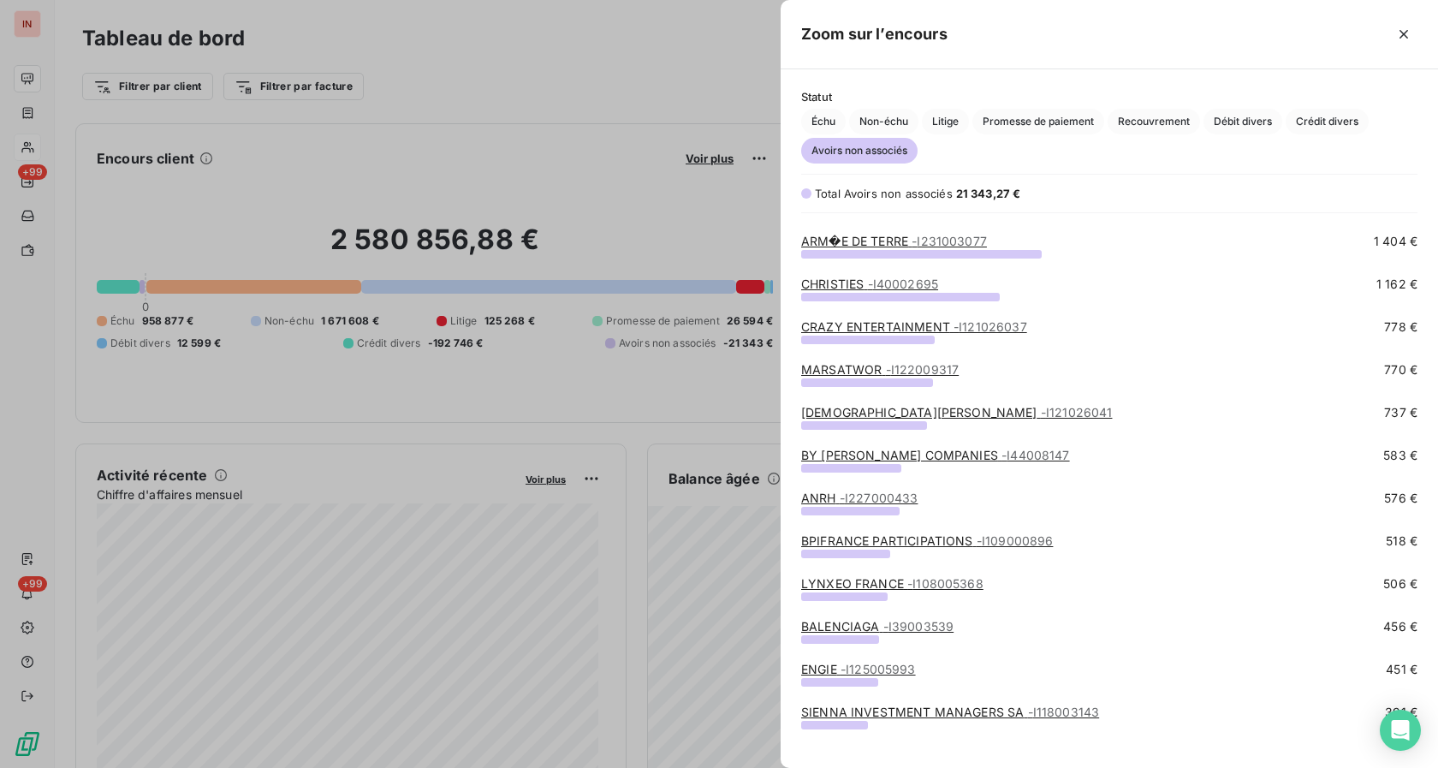
scroll to position [349, 0]
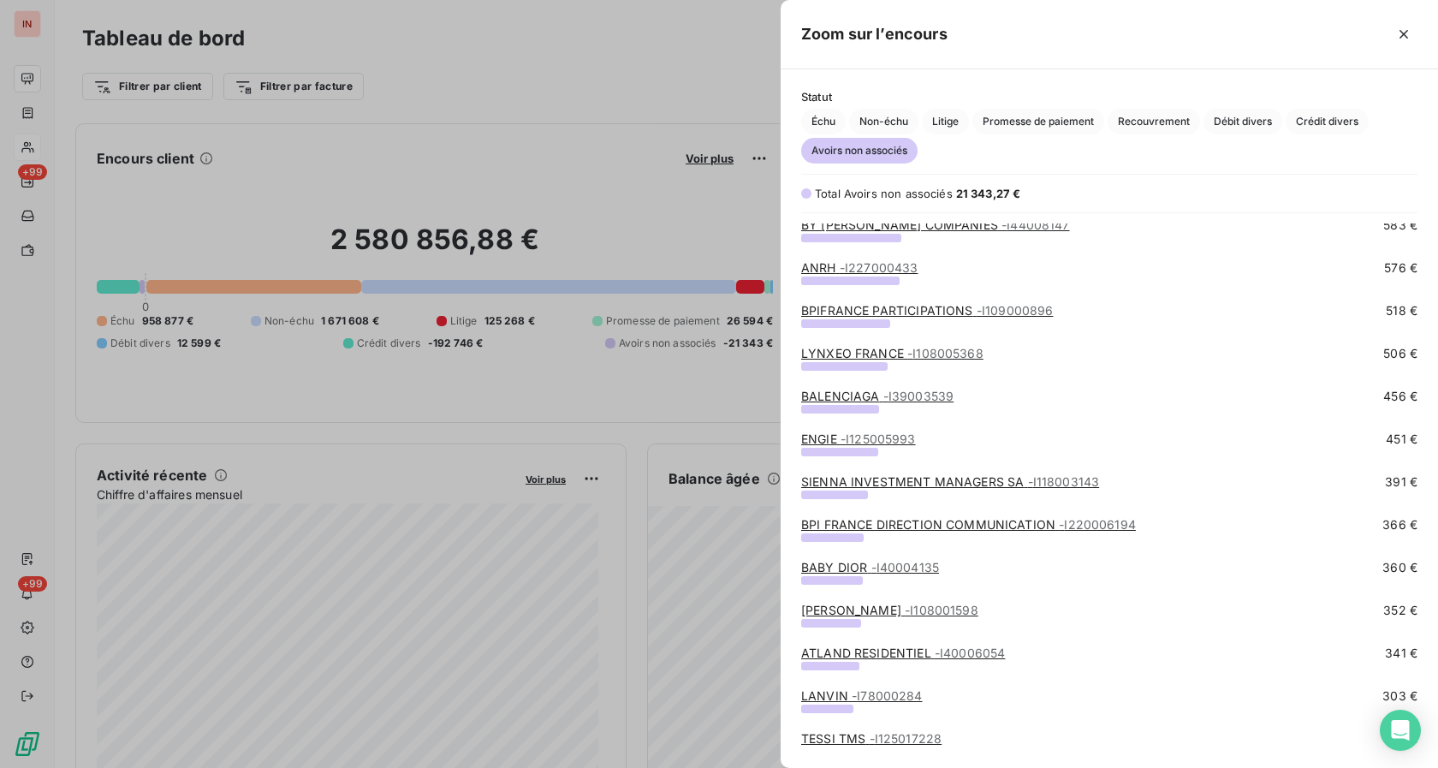
click at [869, 311] on link "BPIFRANCE PARTICIPATIONS - I109000896" at bounding box center [927, 310] width 252 height 15
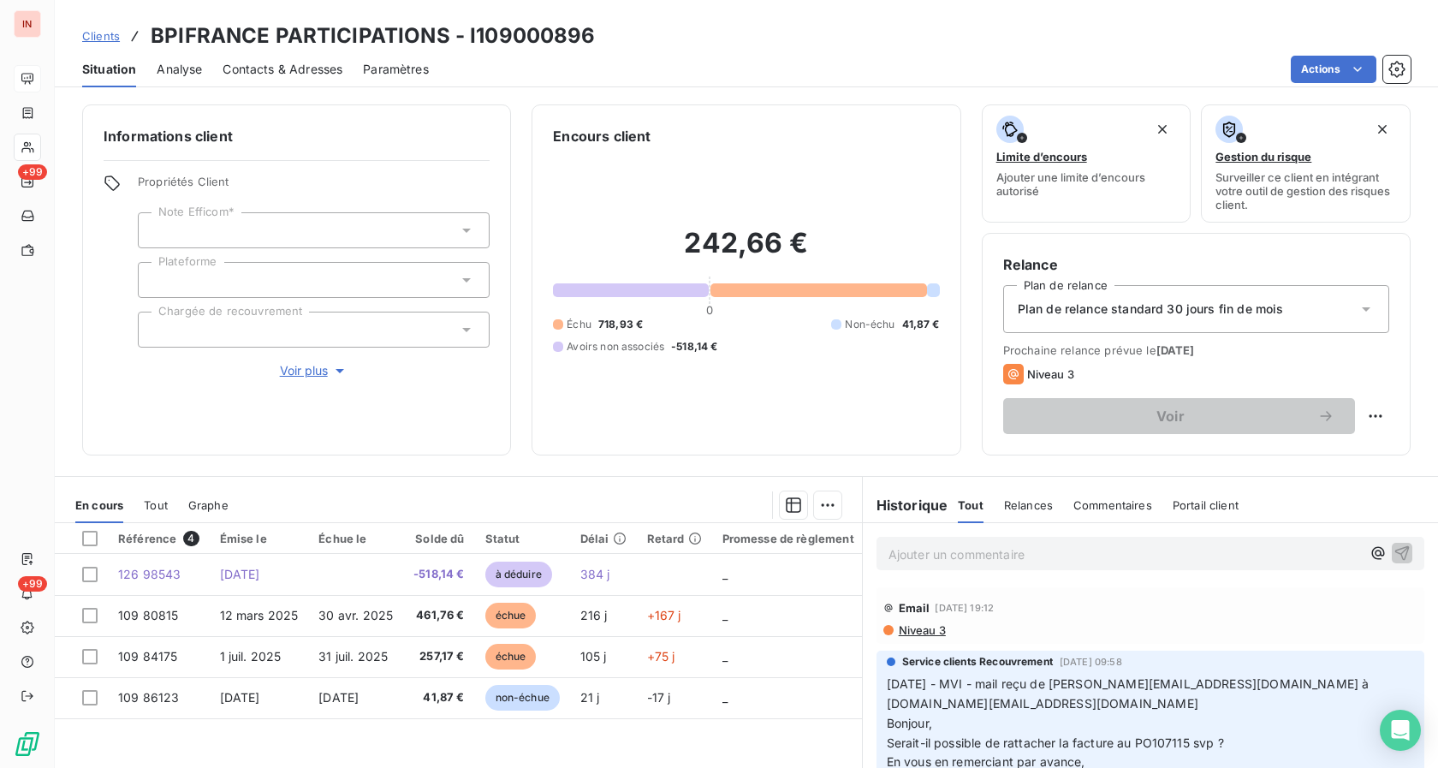
click at [157, 500] on span "Tout" at bounding box center [156, 505] width 24 height 14
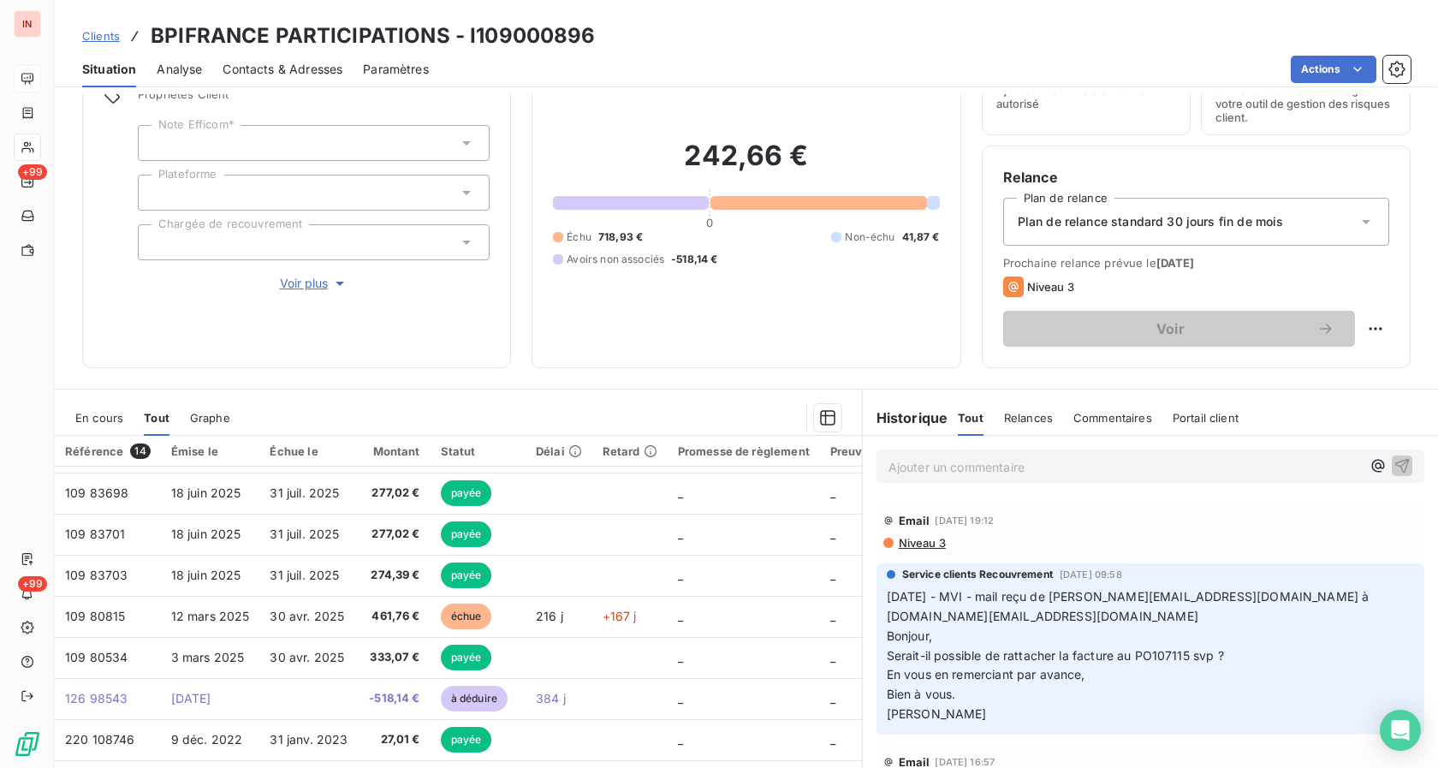
scroll to position [87, 0]
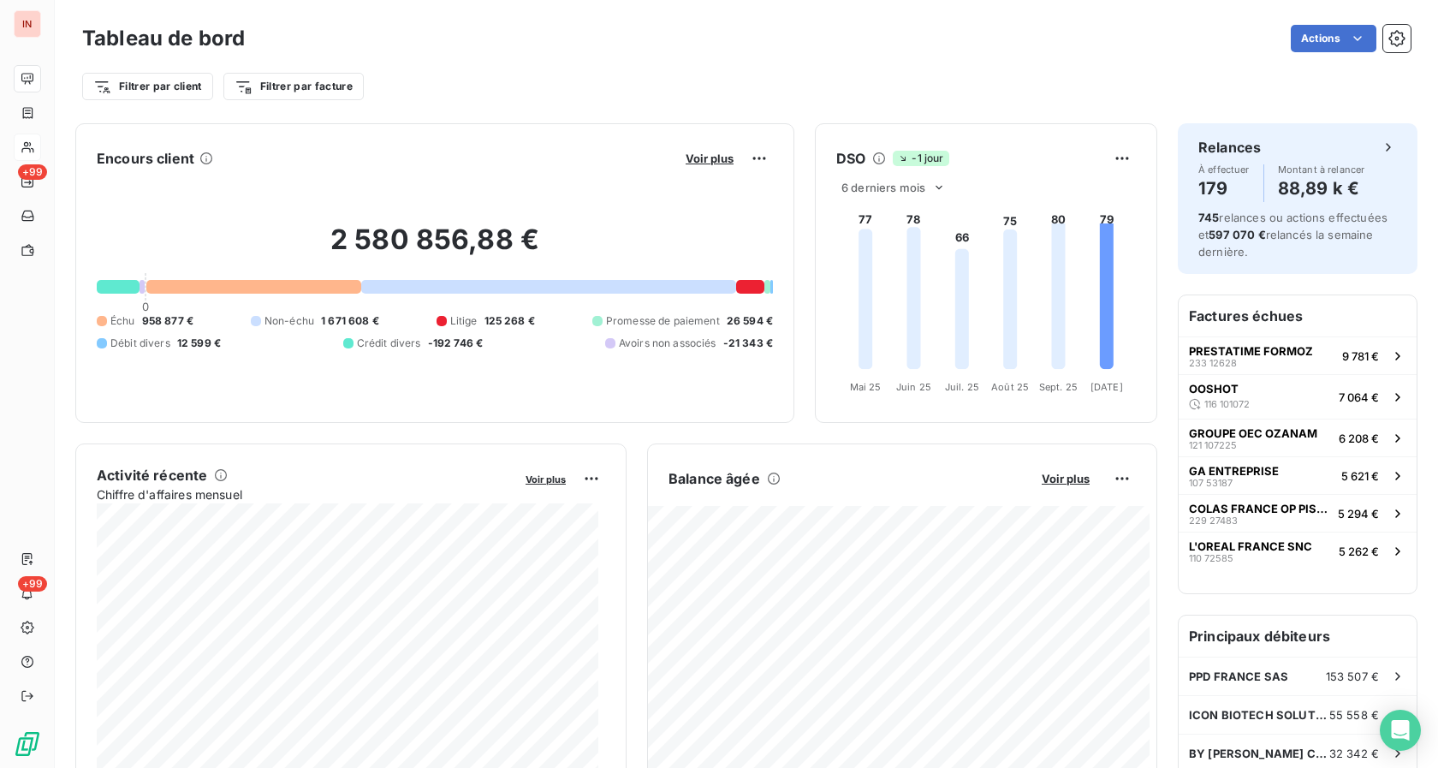
click at [694, 144] on div "Encours client Voir plus 2 580 856,88 € 0 Échu 958 877 € Non-échu 1 671 608 € L…" at bounding box center [434, 272] width 719 height 299
click at [691, 157] on span "Voir plus" at bounding box center [709, 158] width 48 height 14
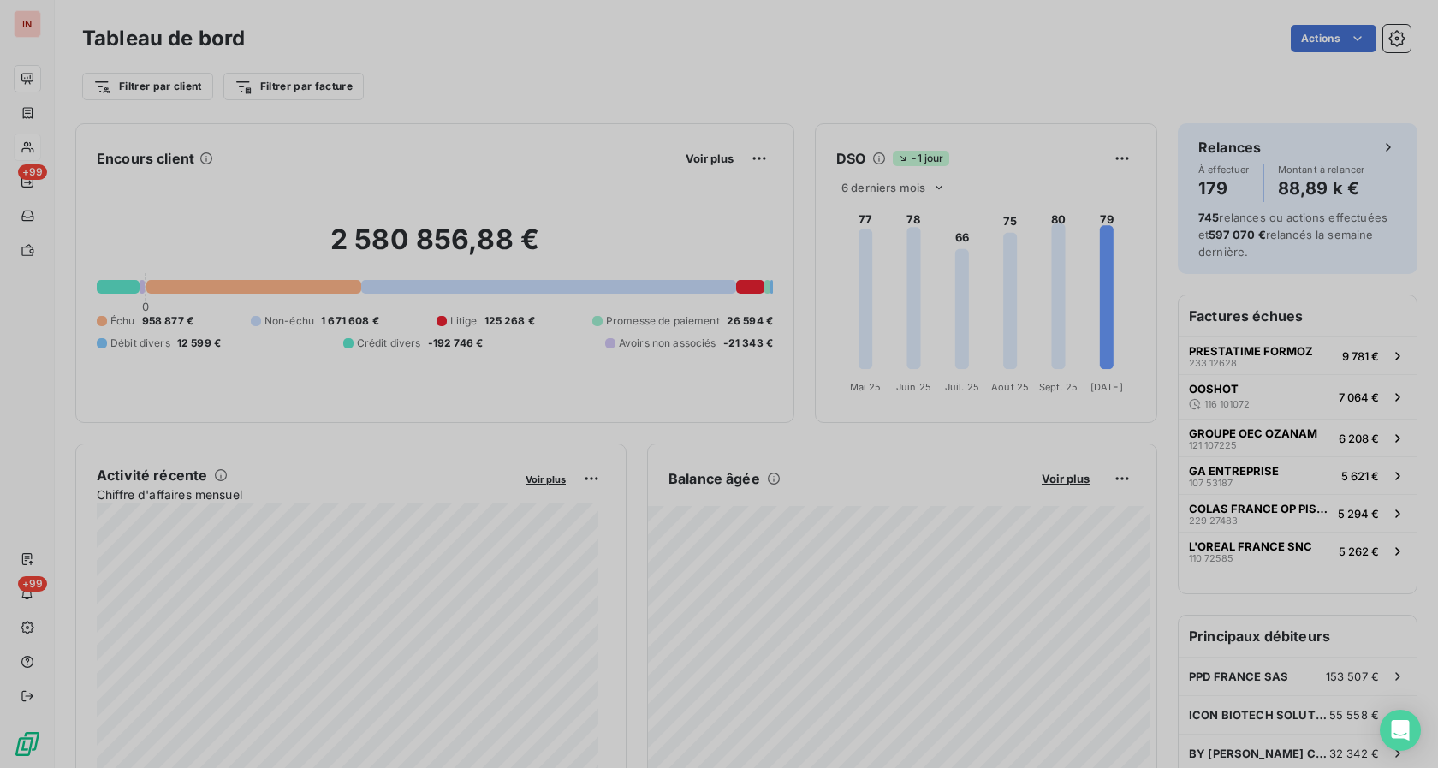
scroll to position [753, 643]
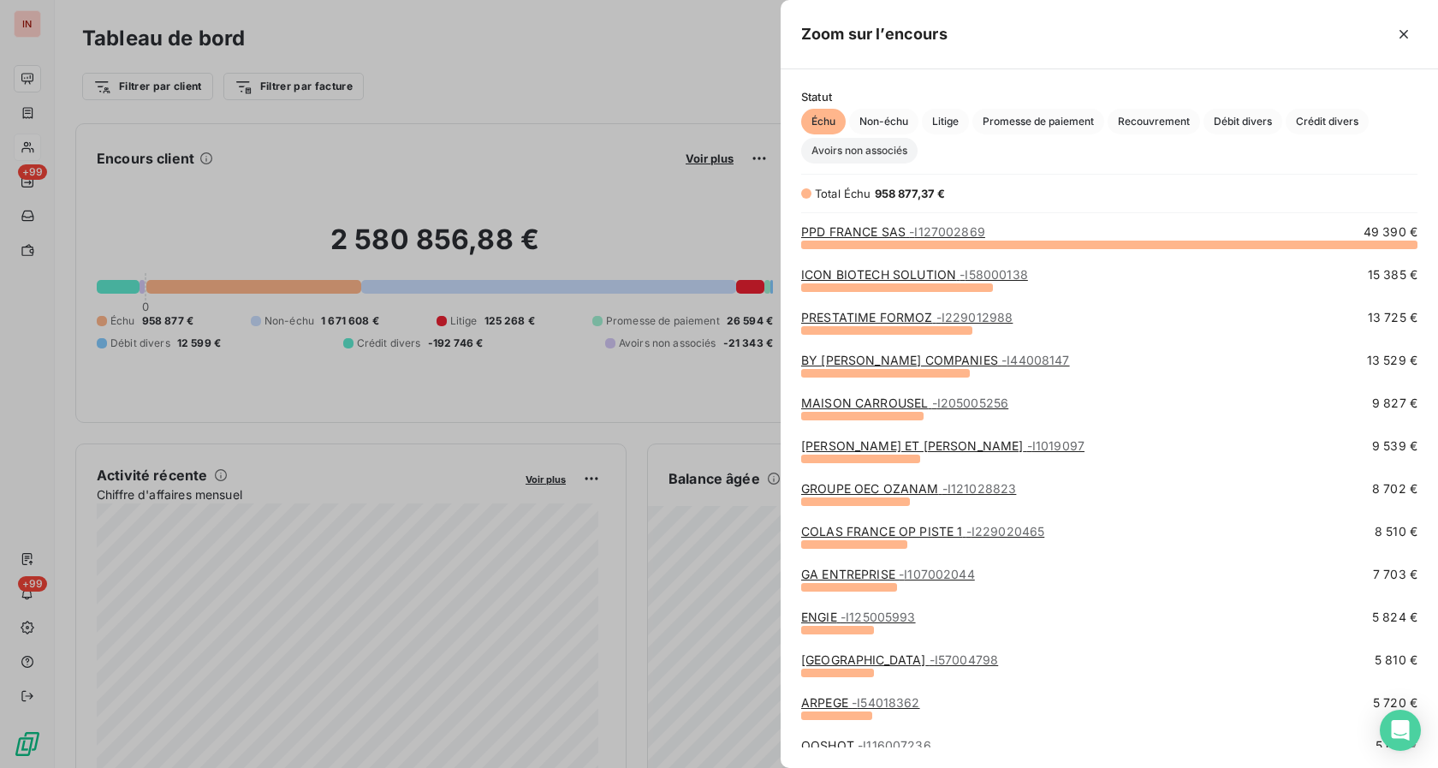
click at [835, 162] on span "Avoirs non associés" at bounding box center [859, 151] width 116 height 26
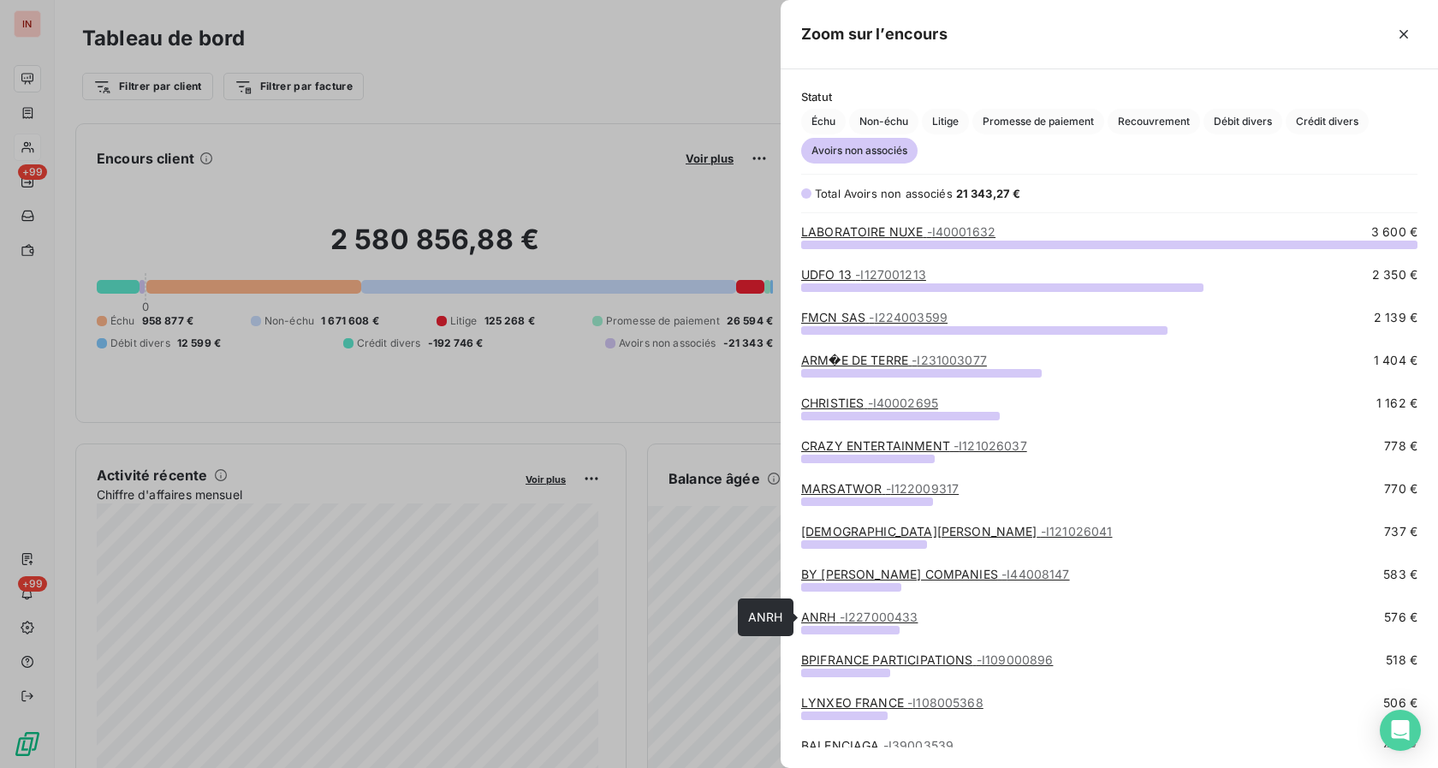
click at [816, 616] on link "ANRH - I227000433" at bounding box center [859, 616] width 116 height 15
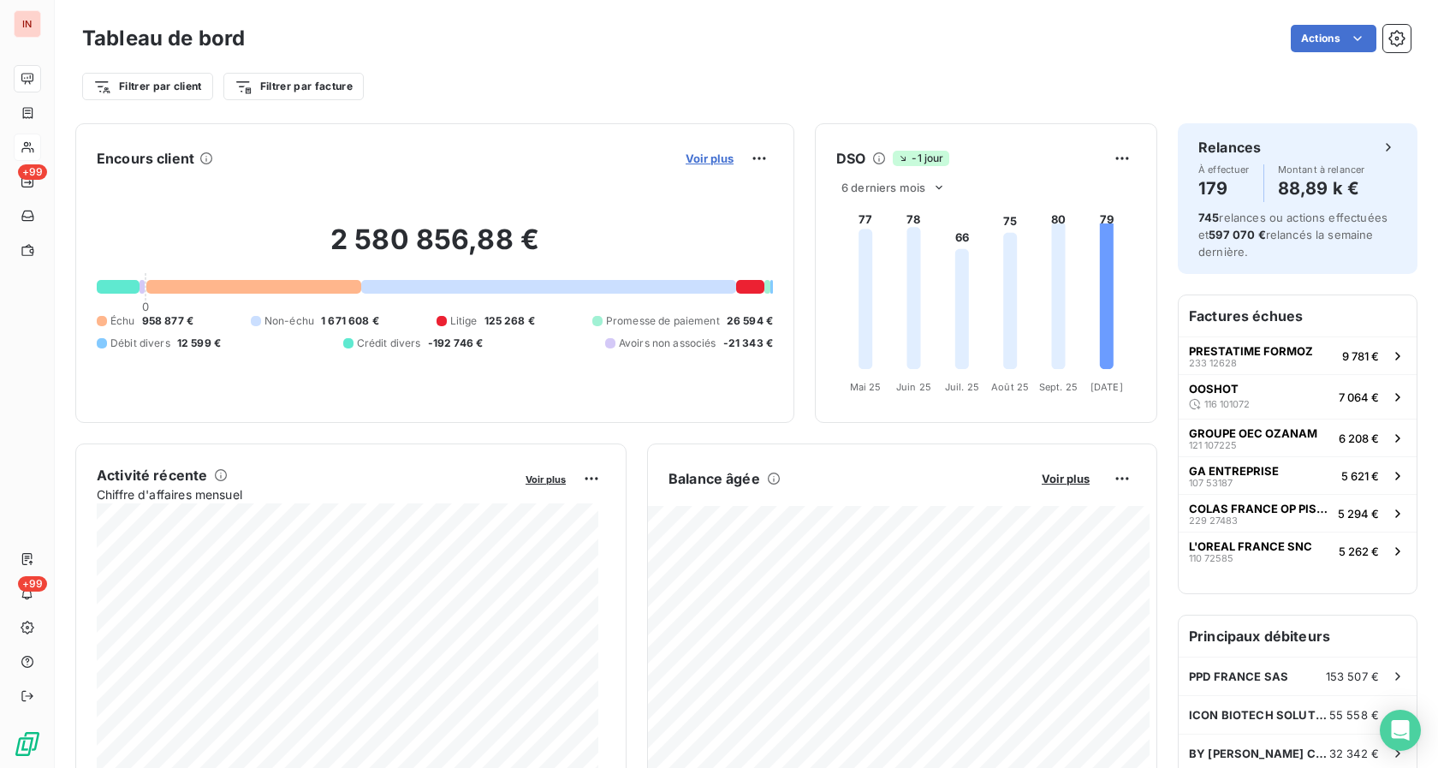
click at [697, 152] on span "Voir plus" at bounding box center [709, 158] width 48 height 14
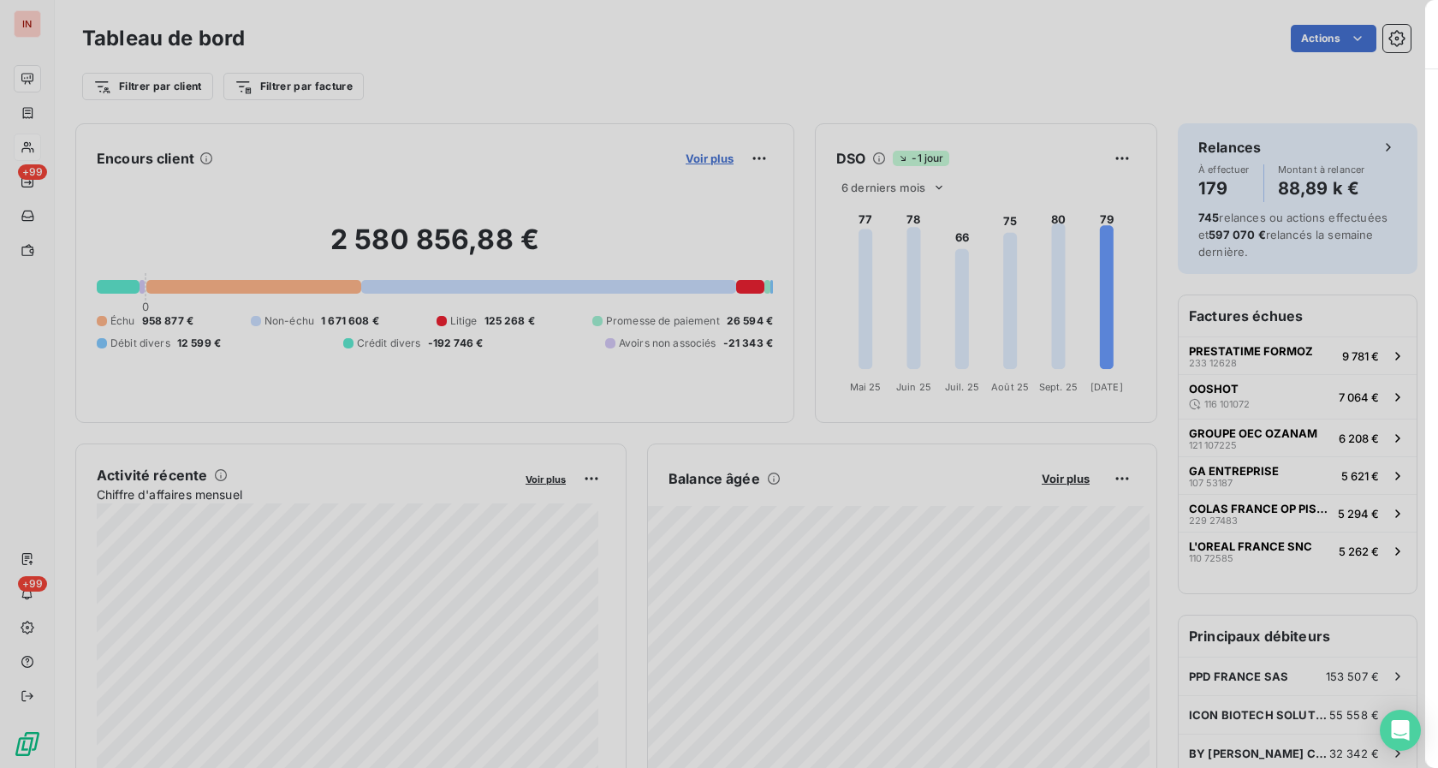
scroll to position [753, 643]
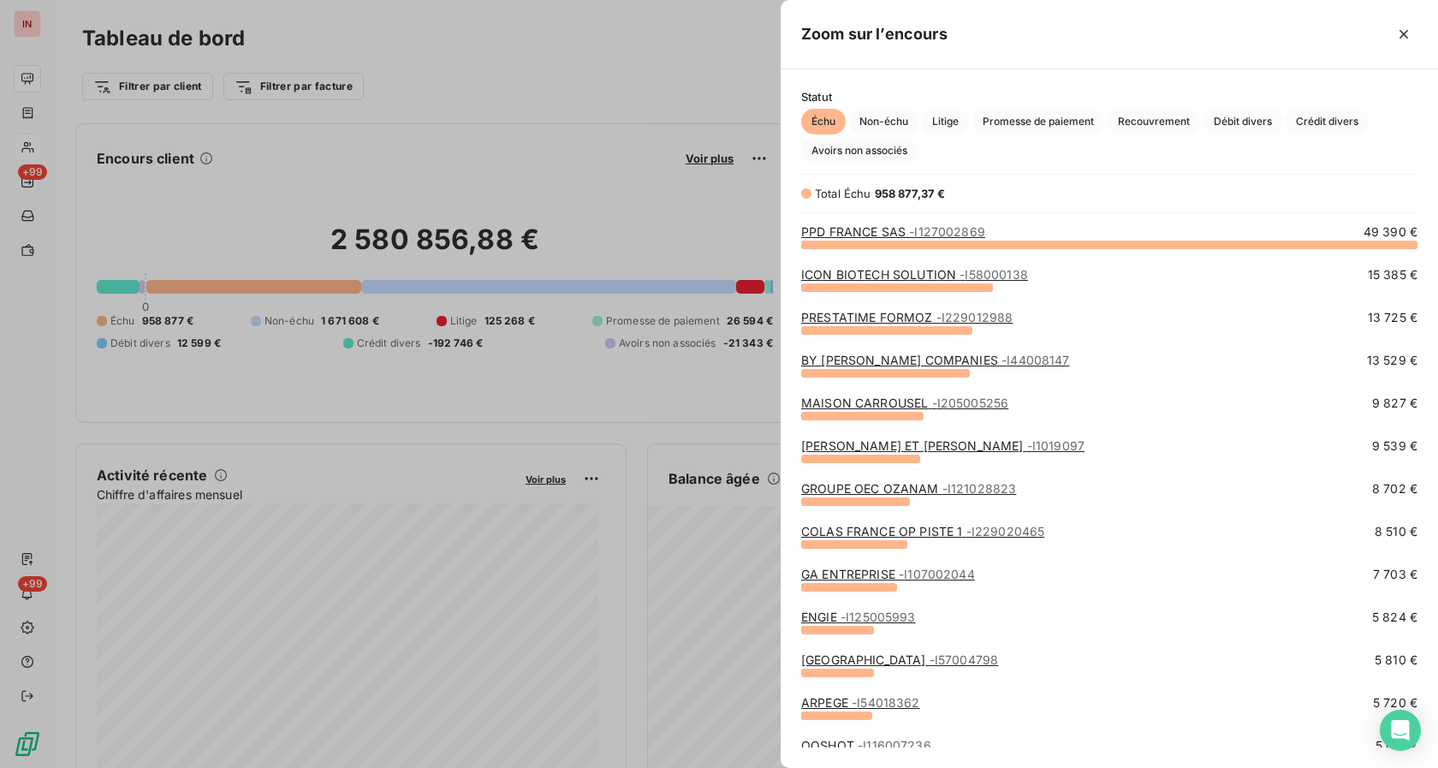
click at [817, 620] on link "ENGIE - I125005993" at bounding box center [858, 616] width 115 height 15
